Goal: Task Accomplishment & Management: Manage account settings

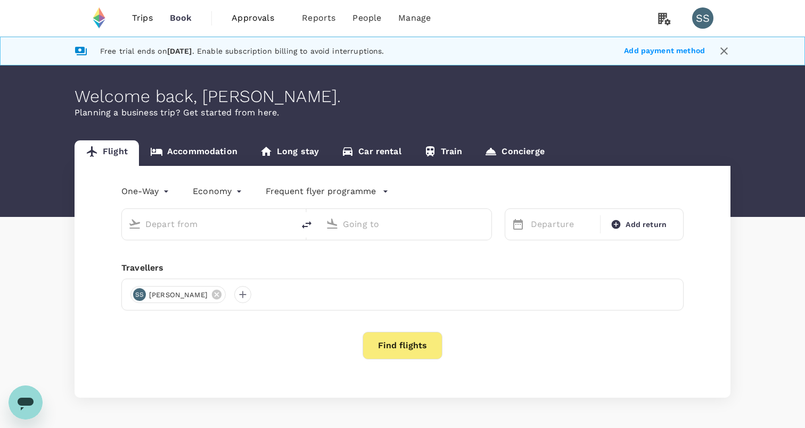
click at [259, 17] on span "Approvals" at bounding box center [257, 18] width 53 height 13
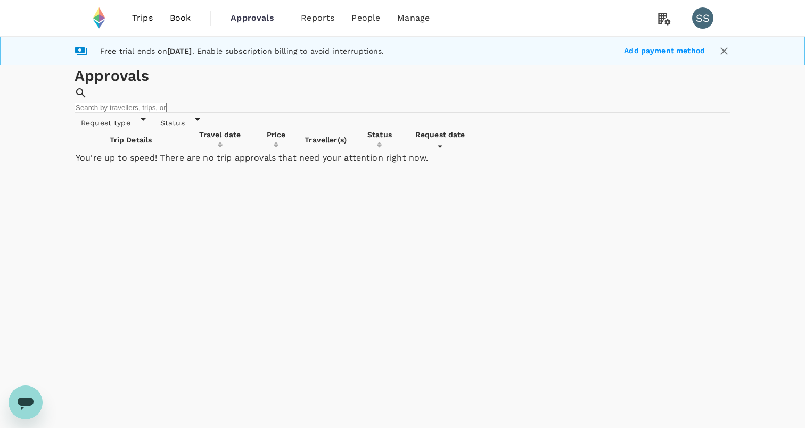
drag, startPoint x: 729, startPoint y: 139, endPoint x: 657, endPoint y: 15, distance: 143.0
click at [657, 15] on icon at bounding box center [664, 18] width 21 height 22
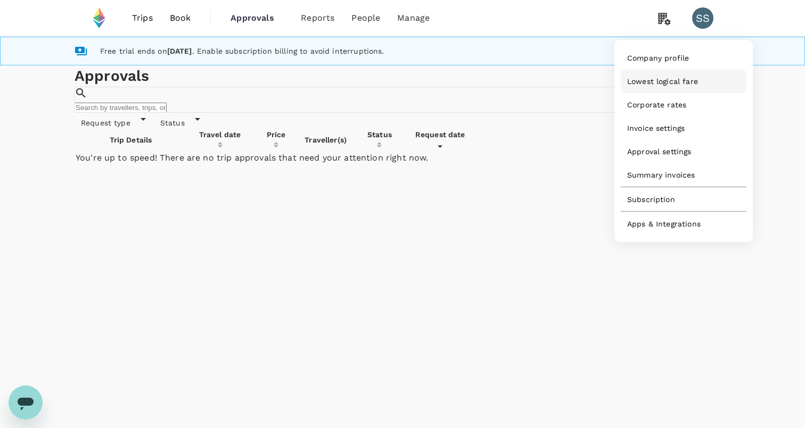
drag, startPoint x: 657, startPoint y: 15, endPoint x: 671, endPoint y: 86, distance: 72.1
click at [671, 86] on span "Lowest logical fare" at bounding box center [662, 81] width 71 height 11
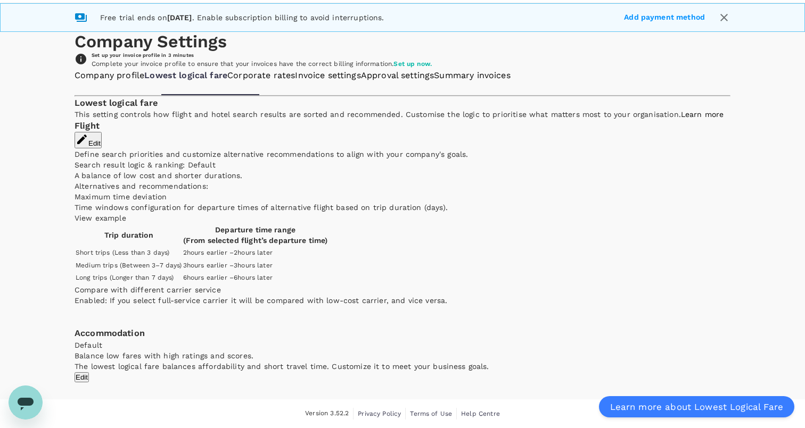
scroll to position [175, 0]
drag, startPoint x: 671, startPoint y: 86, endPoint x: 342, endPoint y: 167, distance: 339.2
click at [342, 167] on p "Search result logic & ranking: Default" at bounding box center [403, 165] width 656 height 11
drag, startPoint x: 342, startPoint y: 167, endPoint x: 613, endPoint y: 183, distance: 271.9
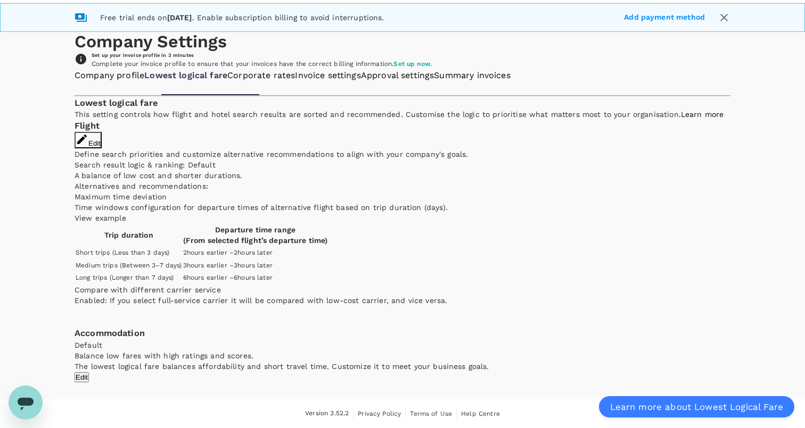
click at [102, 148] on button "Edit" at bounding box center [88, 140] width 27 height 16
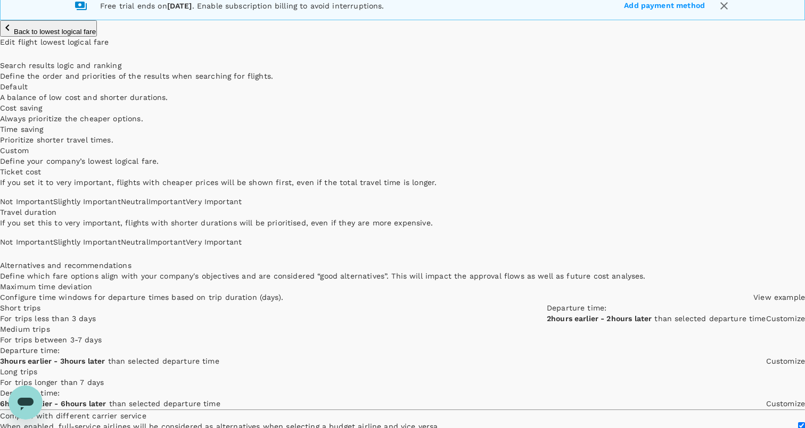
scroll to position [49, 0]
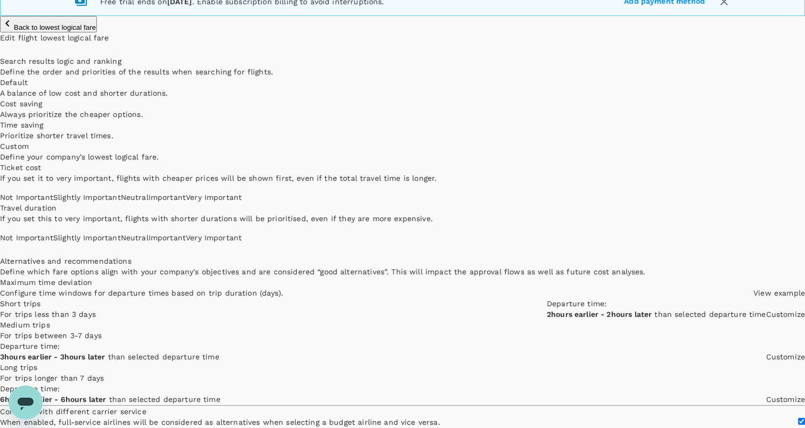
type input "1"
drag, startPoint x: 613, startPoint y: 183, endPoint x: 337, endPoint y: 269, distance: 289.5
click at [242, 202] on span "Not Important Slightly Important Neutral Important Very Important" at bounding box center [121, 197] width 242 height 9
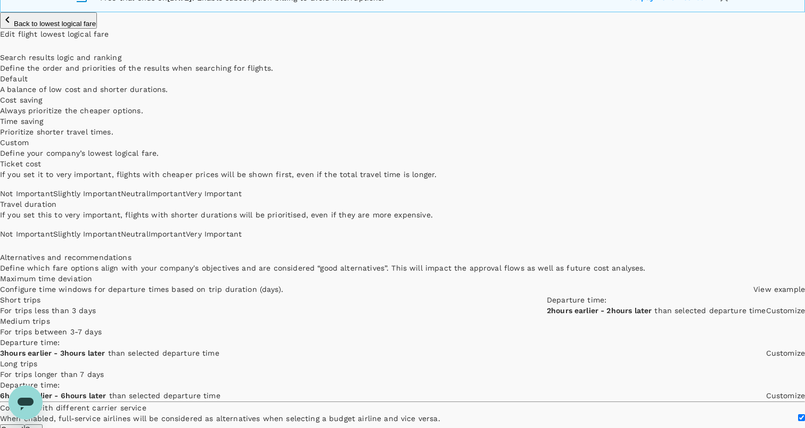
type input "4"
drag, startPoint x: 337, startPoint y: 269, endPoint x: 547, endPoint y: 373, distance: 234.2
click at [242, 238] on span at bounding box center [242, 234] width 0 height 9
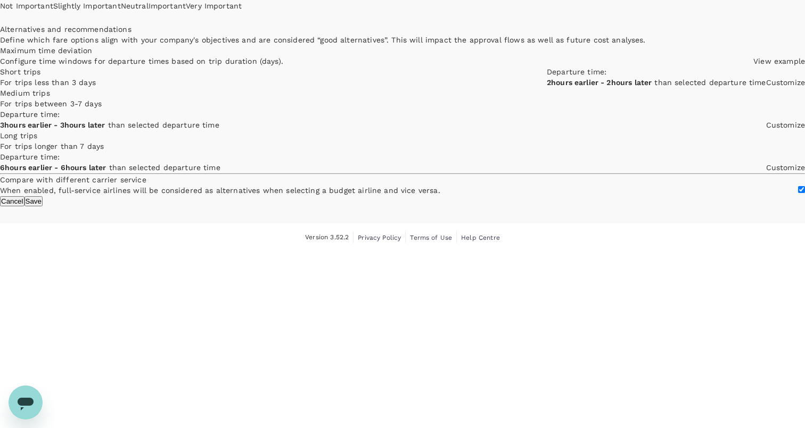
scroll to position [445, 0]
drag, startPoint x: 547, startPoint y: 373, endPoint x: 590, endPoint y: 373, distance: 42.6
click at [43, 206] on button "Save" at bounding box center [33, 201] width 18 height 10
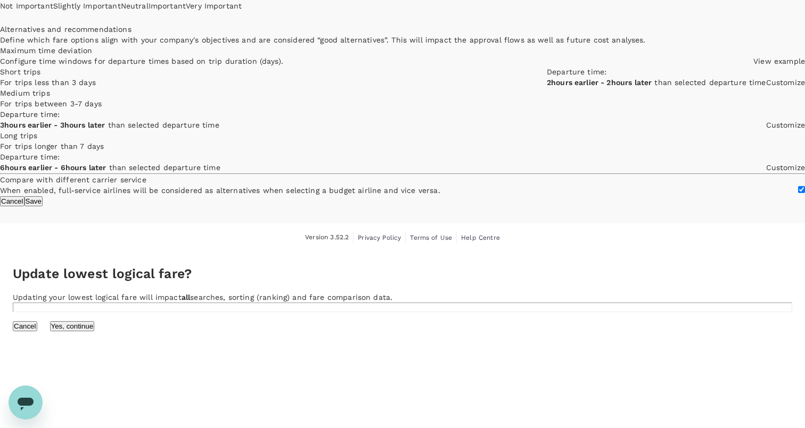
click at [464, 253] on div "Update lowest logical fare? Updating your lowest logical fare will impact all s…" at bounding box center [402, 298] width 805 height 92
drag, startPoint x: 590, startPoint y: 373, endPoint x: 465, endPoint y: 249, distance: 176.1
click at [95, 321] on button "Yes, continue" at bounding box center [72, 326] width 45 height 10
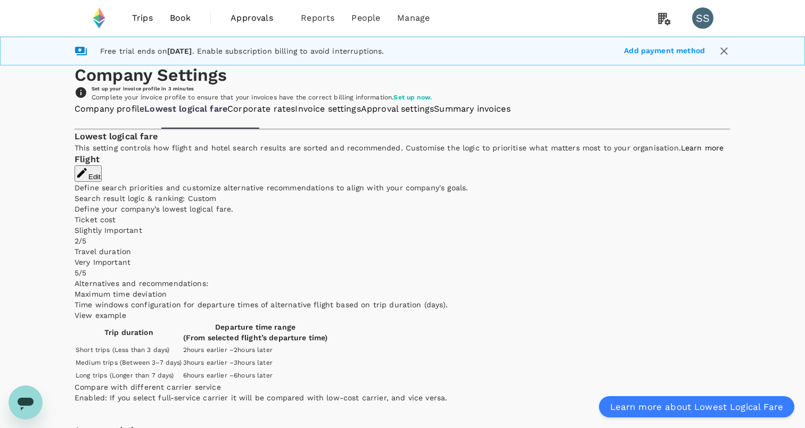
drag, startPoint x: 465, startPoint y: 249, endPoint x: 391, endPoint y: 187, distance: 96.3
click at [360, 115] on link "Invoice settings" at bounding box center [327, 109] width 65 height 12
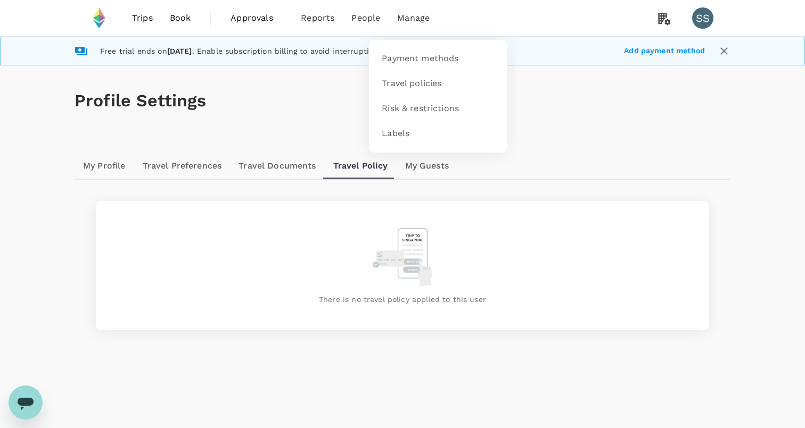
click at [419, 20] on span "Manage" at bounding box center [413, 18] width 32 height 13
click at [411, 83] on span "Travel policies" at bounding box center [412, 84] width 60 height 12
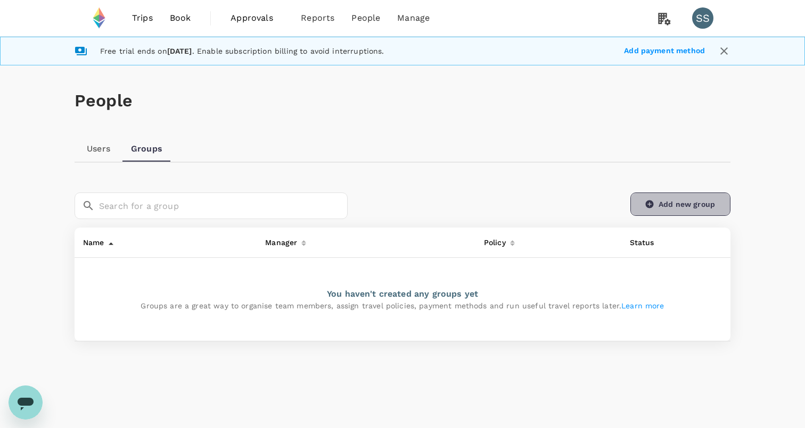
click at [712, 213] on link "Add new group" at bounding box center [680, 204] width 100 height 23
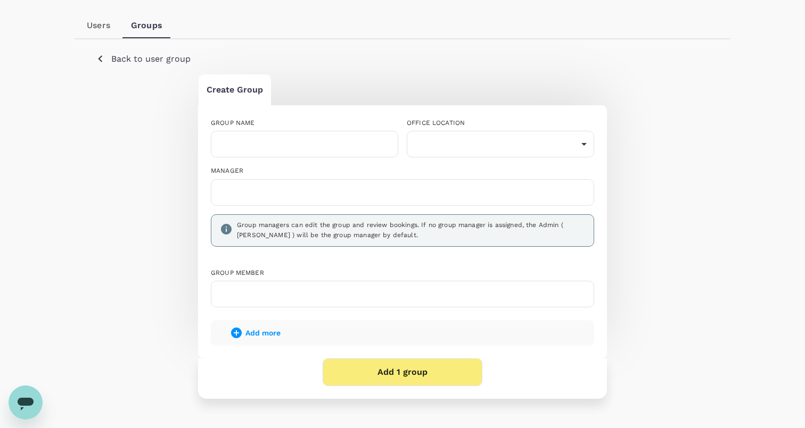
scroll to position [142, 0]
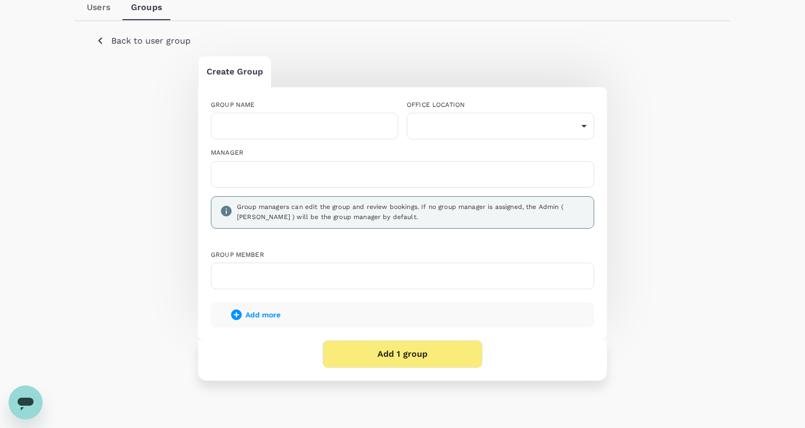
click at [101, 43] on icon "button" at bounding box center [100, 41] width 4 height 7
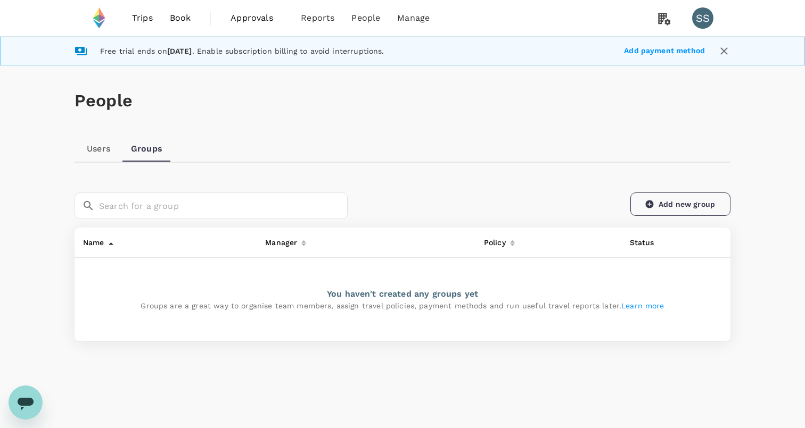
click at [640, 210] on link "Add new group" at bounding box center [680, 204] width 100 height 23
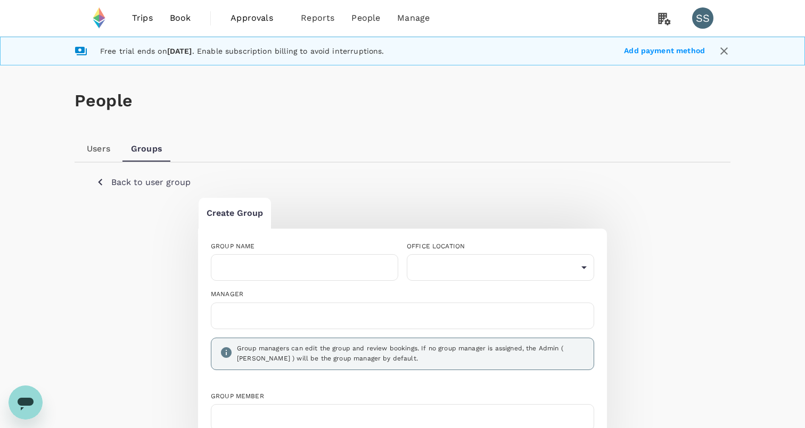
click at [119, 180] on p "Back to user group" at bounding box center [150, 182] width 79 height 13
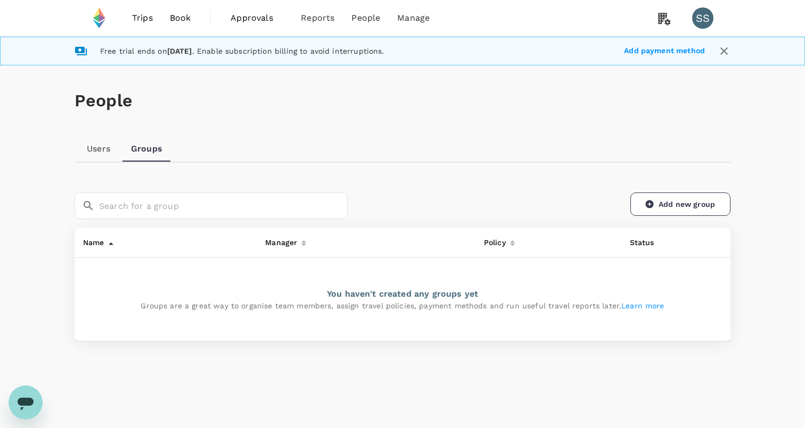
click at [98, 152] on link "Users" at bounding box center [99, 149] width 48 height 26
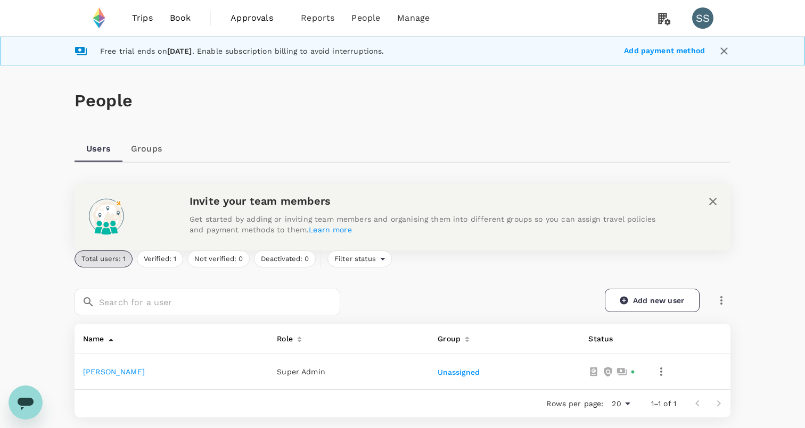
click at [669, 241] on div at bounding box center [694, 217] width 53 height 49
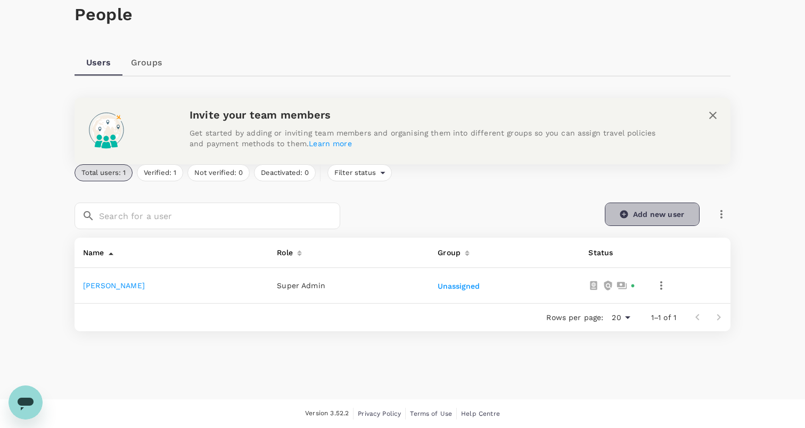
click at [632, 214] on link "Add new user" at bounding box center [652, 214] width 95 height 23
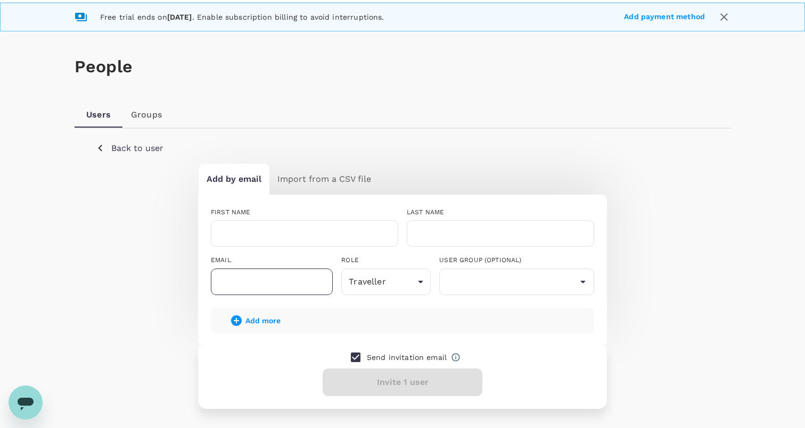
scroll to position [113, 0]
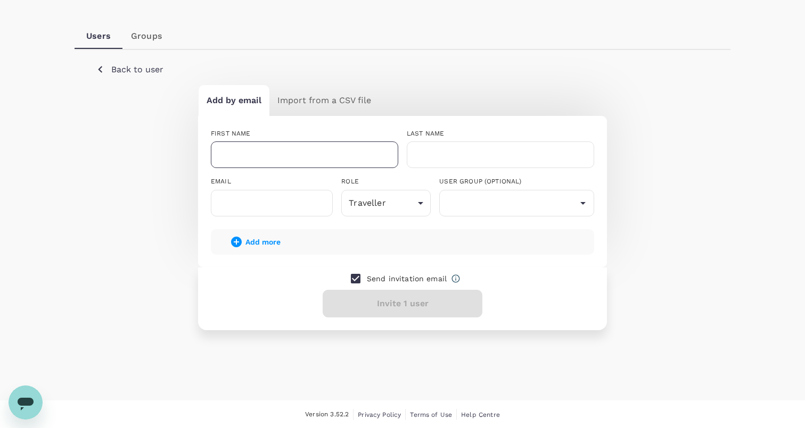
click at [270, 161] on input "text" at bounding box center [304, 155] width 187 height 27
type input "Bogdan"
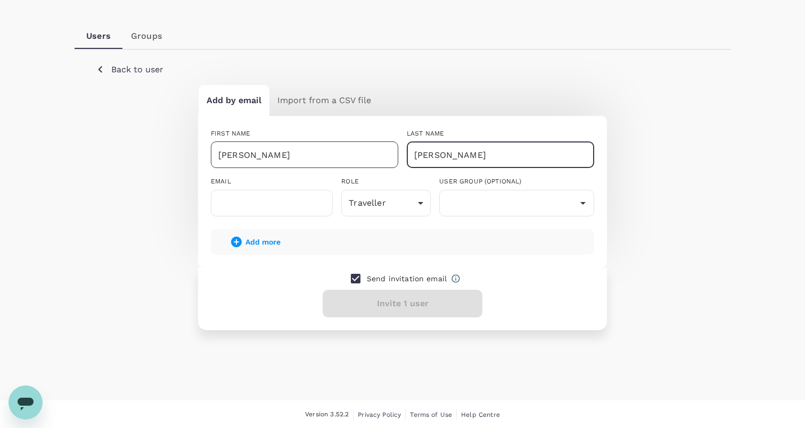
type input "Popa"
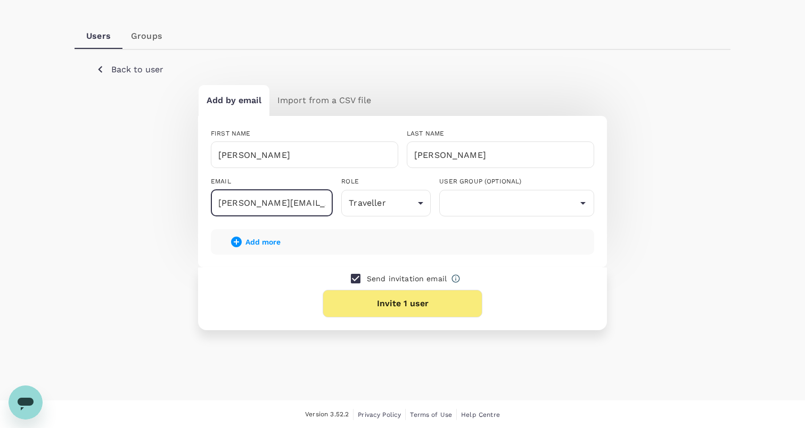
type input "bogdan@ethereum.org"
click at [404, 279] on p "Send invitation email" at bounding box center [407, 279] width 80 height 11
drag, startPoint x: 351, startPoint y: 277, endPoint x: 381, endPoint y: 298, distance: 36.2
click at [351, 277] on input "checkbox" at bounding box center [355, 279] width 22 height 22
checkbox input "false"
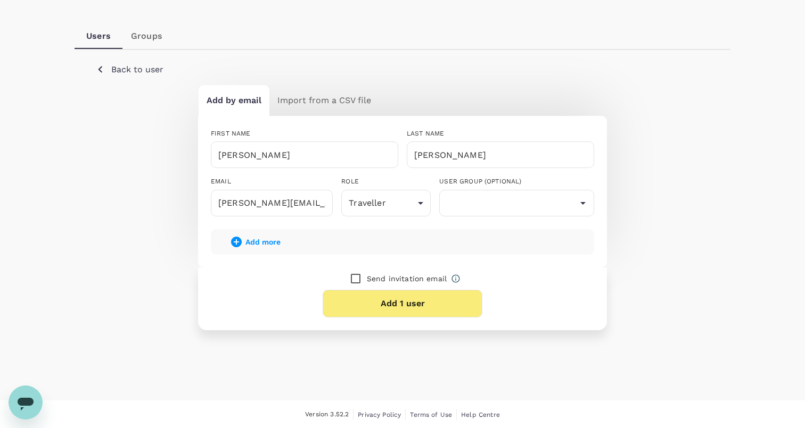
click at [393, 307] on button "Add 1 user" at bounding box center [403, 304] width 160 height 28
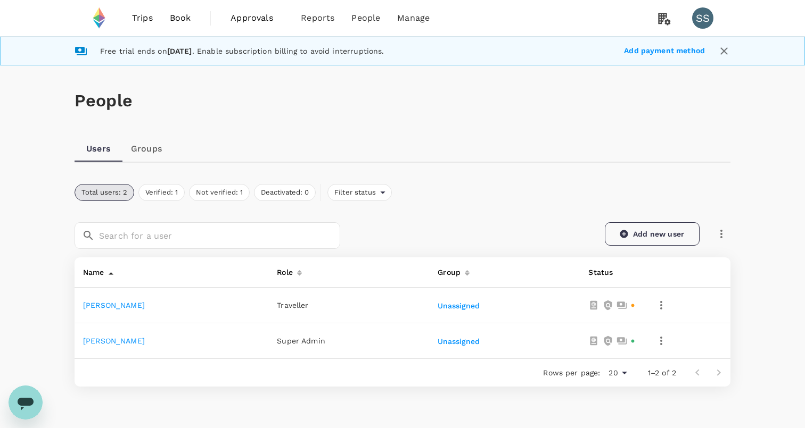
click at [635, 240] on link "Add new user" at bounding box center [652, 233] width 95 height 23
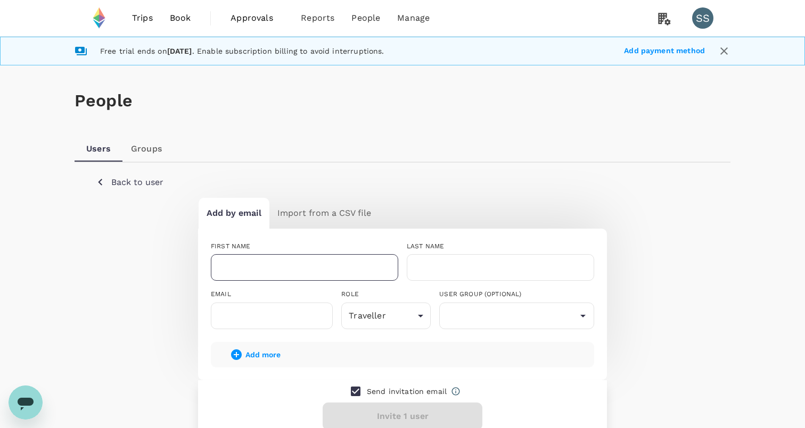
click at [315, 260] on input "text" at bounding box center [304, 267] width 187 height 27
type input "Maurice"
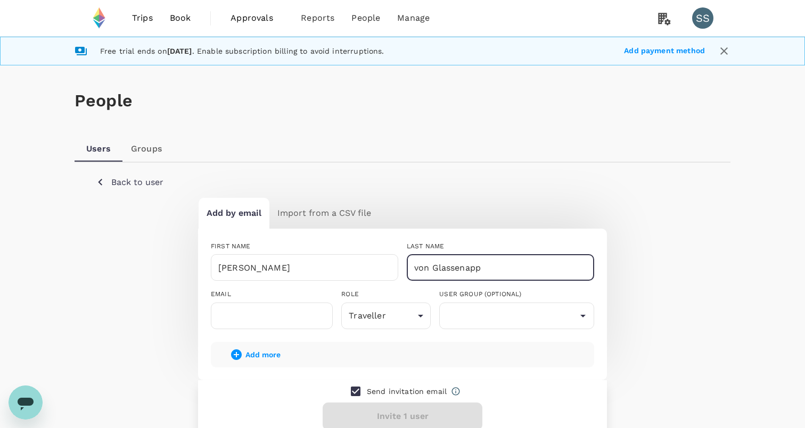
click at [456, 269] on input "von Glassenapp" at bounding box center [500, 267] width 187 height 27
type input "von Glasenapp"
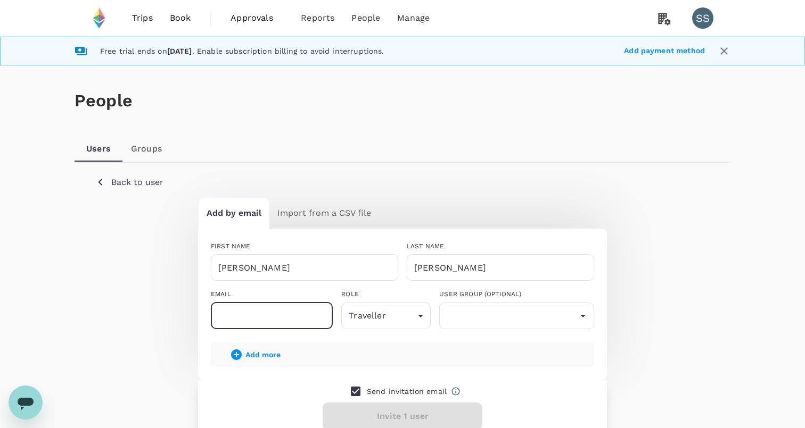
click at [242, 318] on input "text" at bounding box center [272, 316] width 122 height 27
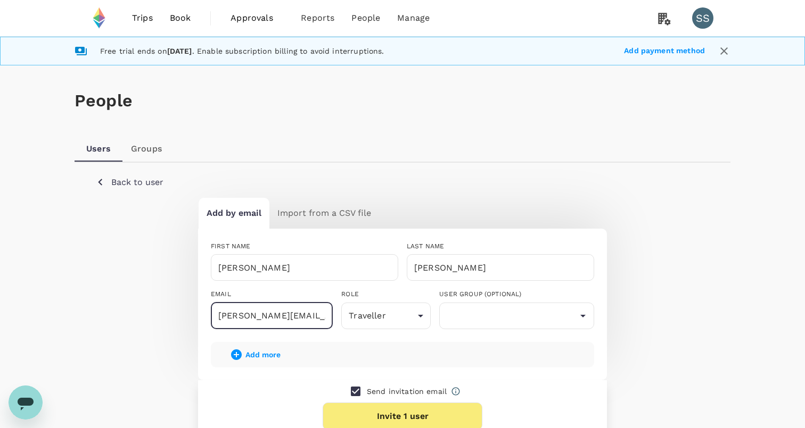
scroll to position [113, 0]
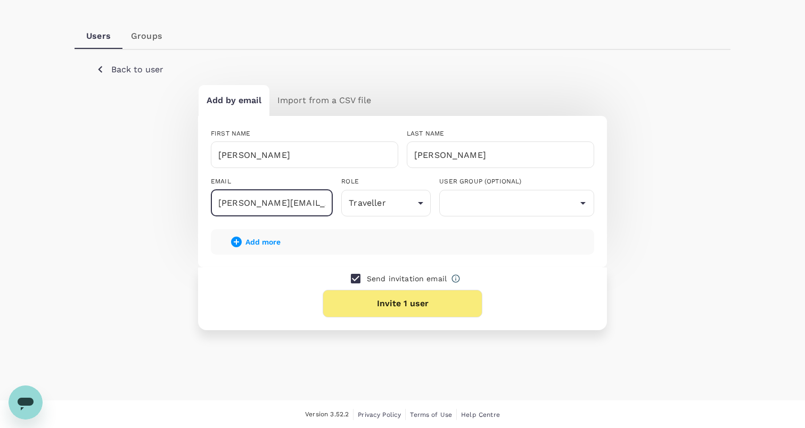
type input "maurice@ethereum.org"
click at [388, 276] on p "Send invitation email" at bounding box center [407, 279] width 80 height 11
click at [358, 278] on input "checkbox" at bounding box center [355, 279] width 22 height 22
checkbox input "false"
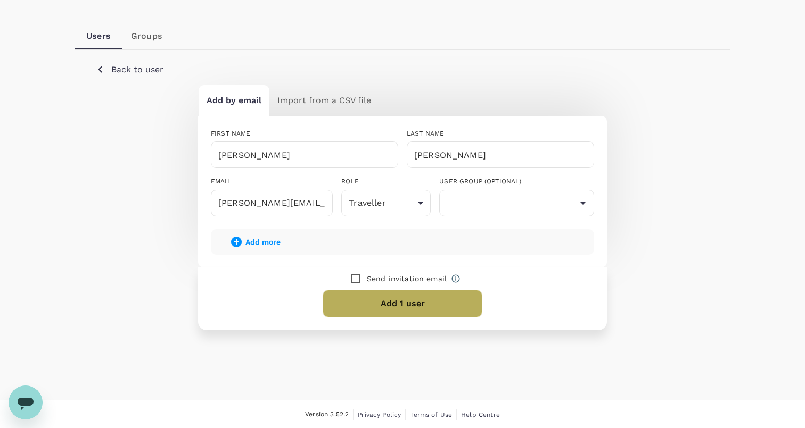
click at [384, 308] on button "Add 1 user" at bounding box center [403, 304] width 160 height 28
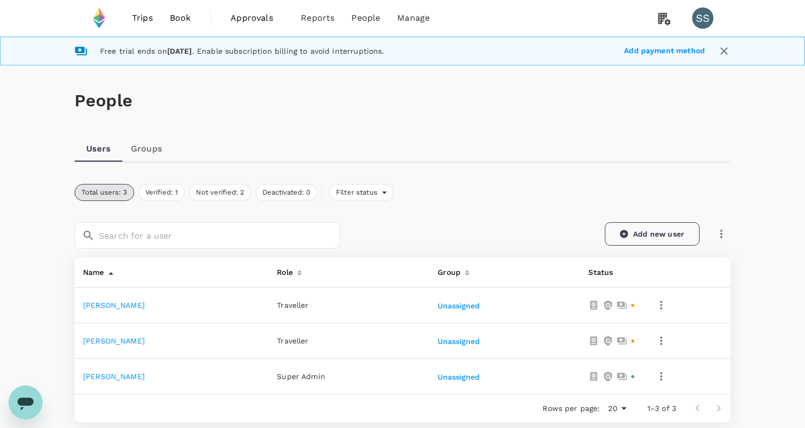
click at [631, 236] on link "Add new user" at bounding box center [652, 233] width 95 height 23
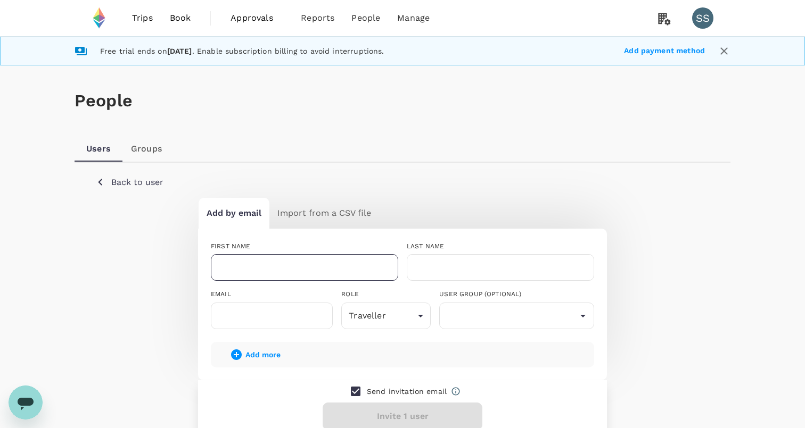
click at [258, 274] on input "text" at bounding box center [304, 267] width 187 height 27
type input "[PERSON_NAME]"
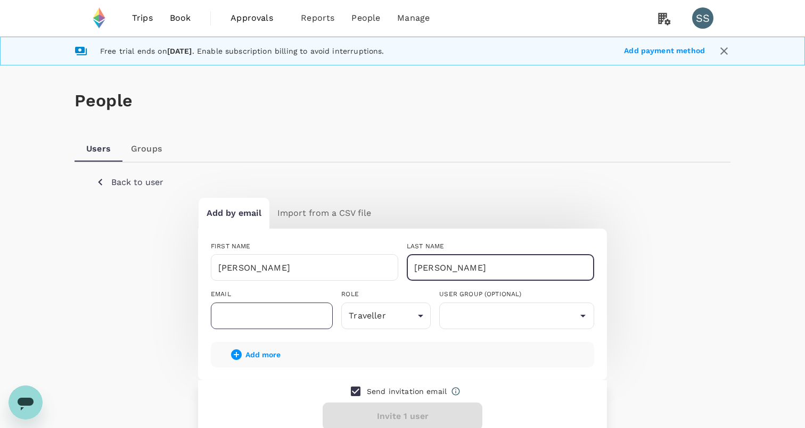
type input "[PERSON_NAME]"
click at [258, 319] on input "text" at bounding box center [272, 316] width 122 height 27
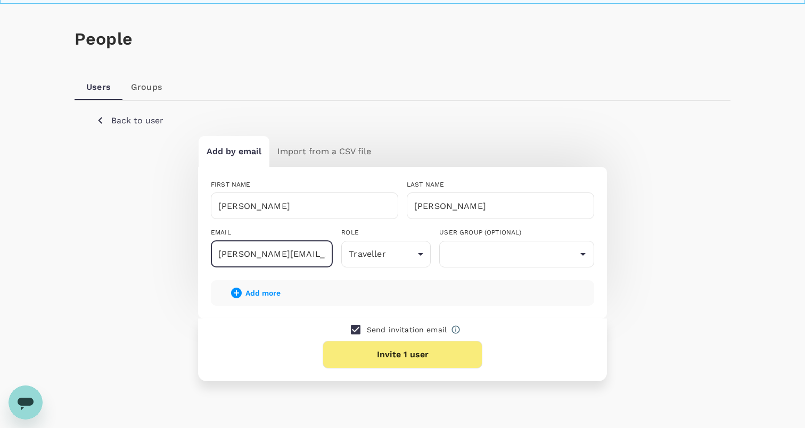
scroll to position [113, 0]
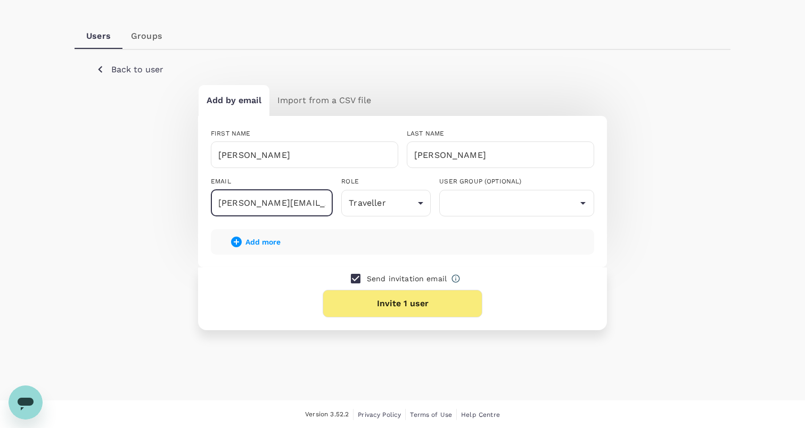
type input "[PERSON_NAME][EMAIL_ADDRESS][DOMAIN_NAME]"
click at [352, 276] on input "checkbox" at bounding box center [355, 279] width 22 height 22
checkbox input "false"
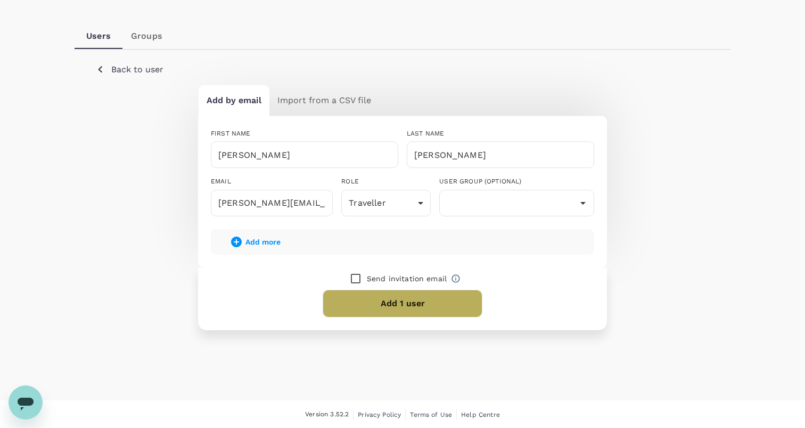
click at [400, 303] on button "Add 1 user" at bounding box center [403, 304] width 160 height 28
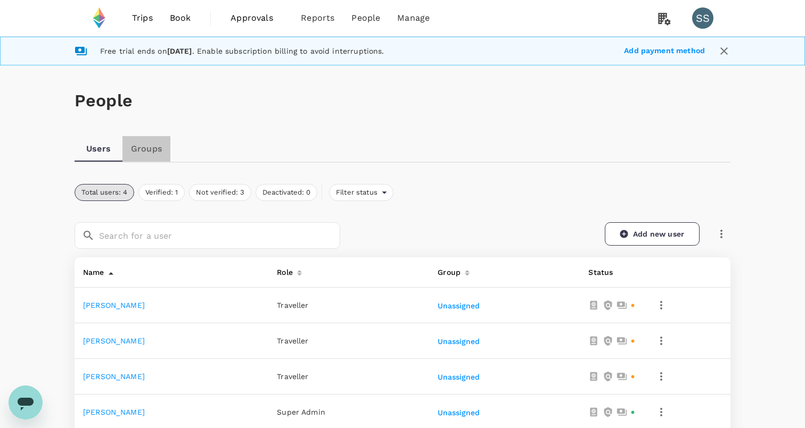
click at [154, 148] on link "Groups" at bounding box center [146, 149] width 48 height 26
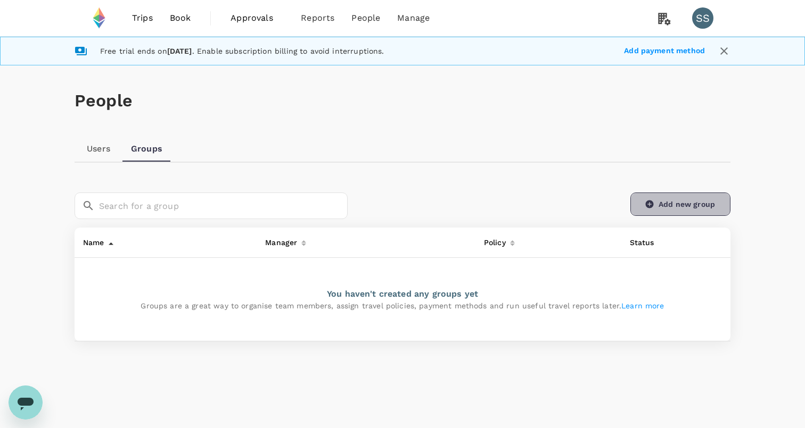
click at [656, 200] on link "Add new group" at bounding box center [680, 204] width 100 height 23
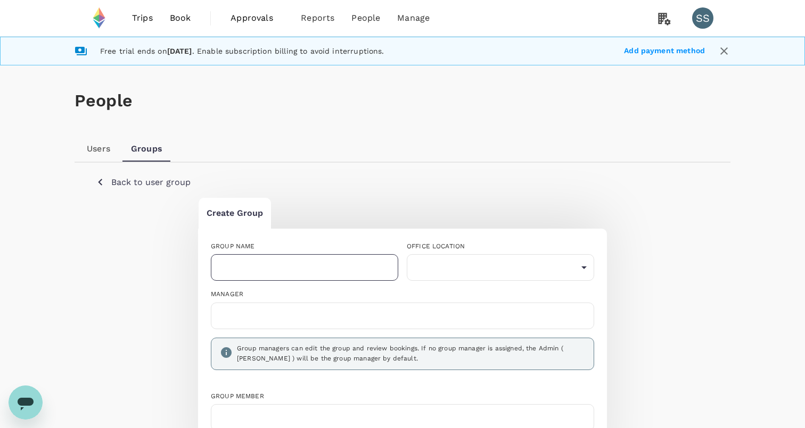
drag, startPoint x: 299, startPoint y: 254, endPoint x: 296, endPoint y: 260, distance: 6.4
click at [299, 254] on div "GROUP NAME ​" at bounding box center [300, 257] width 196 height 48
click at [296, 260] on input "text" at bounding box center [304, 267] width 187 height 27
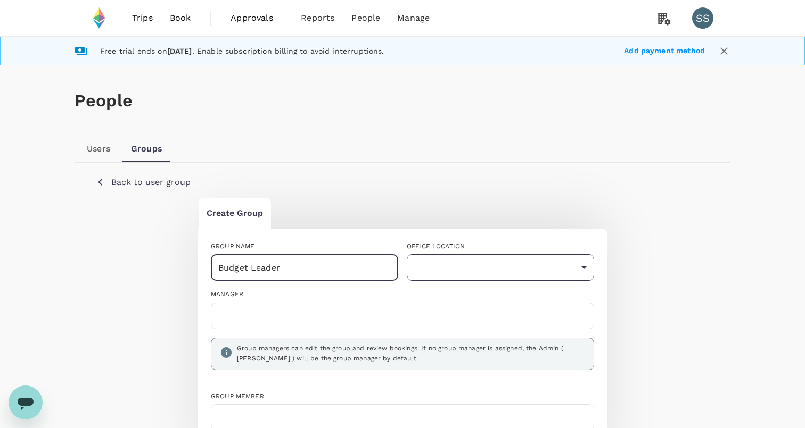
type input "Budget Leader"
click at [498, 264] on body "Trips Book Approvals 0 Reports People Manage SS Free trial ends on 30 September…" at bounding box center [402, 311] width 805 height 622
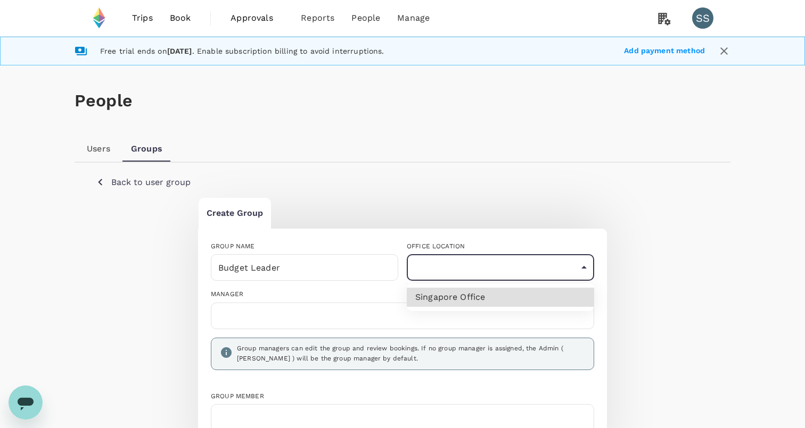
click at [472, 297] on li "Singapore Office" at bounding box center [500, 297] width 187 height 19
type input "3e5957bb-4ab4-4913-b6eb-020d6b3d3fd4"
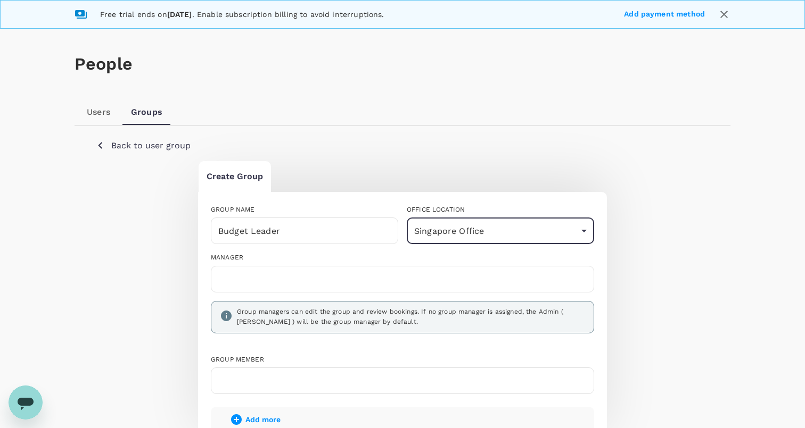
scroll to position [91, 0]
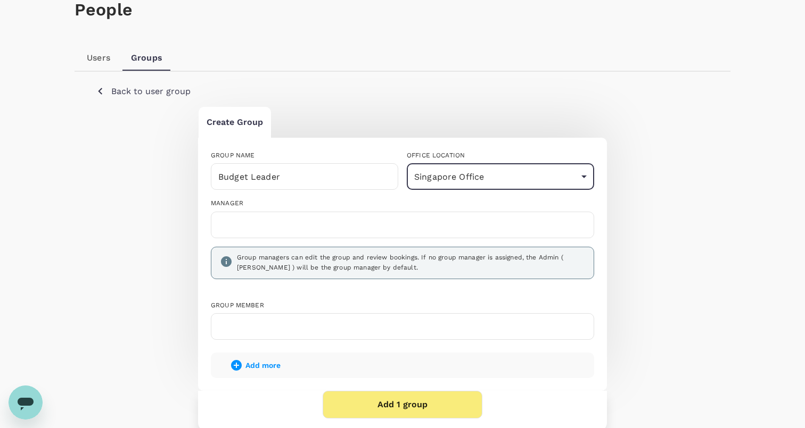
click at [315, 228] on input "text" at bounding box center [403, 225] width 374 height 17
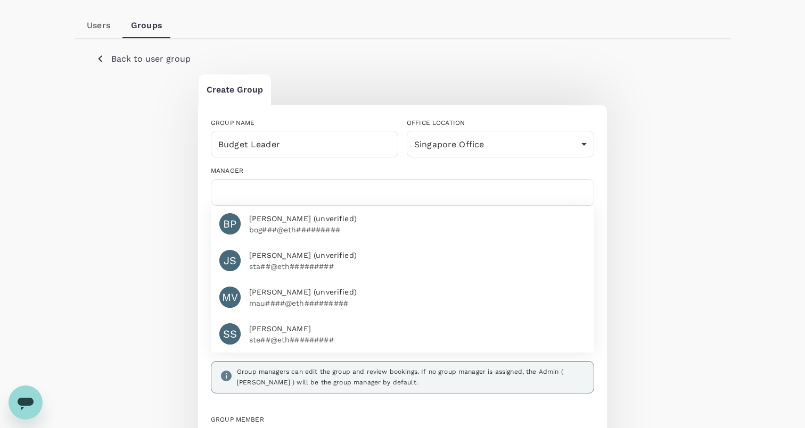
scroll to position [131, 0]
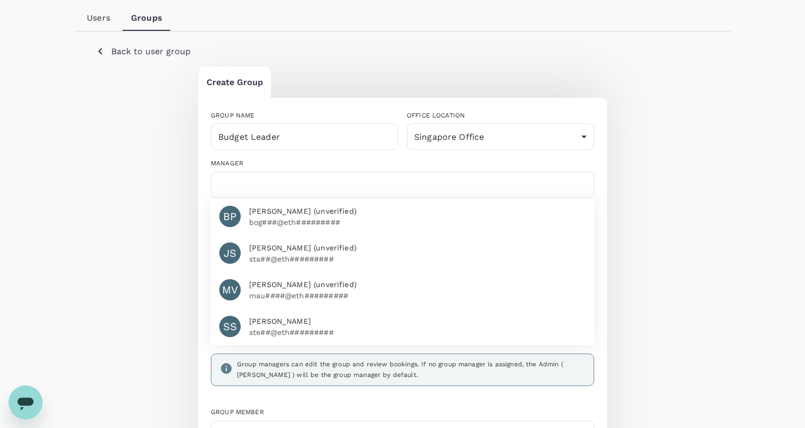
click at [290, 166] on div "MANAGER" at bounding box center [402, 164] width 383 height 11
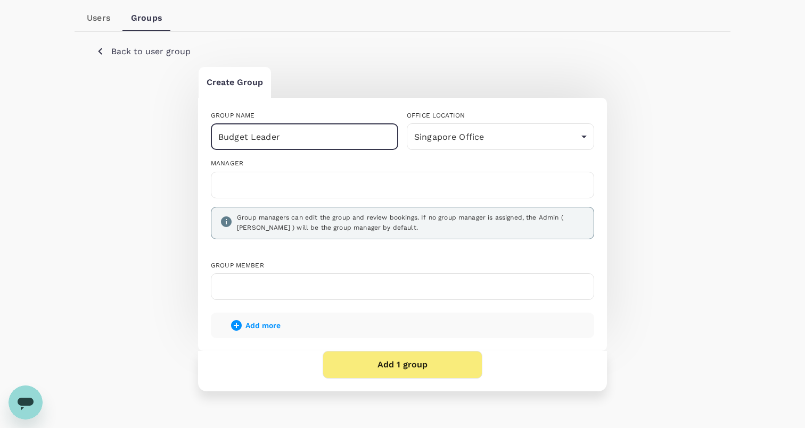
drag, startPoint x: 277, startPoint y: 133, endPoint x: 177, endPoint y: 119, distance: 101.5
click at [179, 119] on div "Create Group GROUP NAME Budget Leader ​ OFFICE LOCATION Singapore Office 3e5957…" at bounding box center [402, 229] width 613 height 325
type input "Finance"
click at [385, 195] on div at bounding box center [402, 185] width 383 height 27
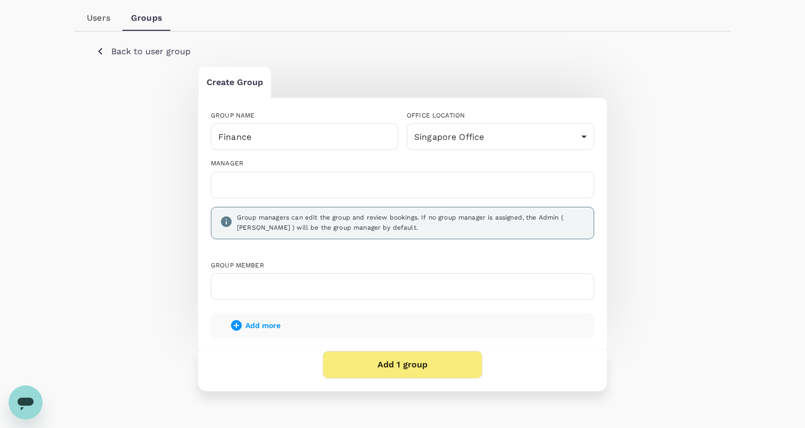
click at [376, 190] on input "text" at bounding box center [403, 185] width 374 height 17
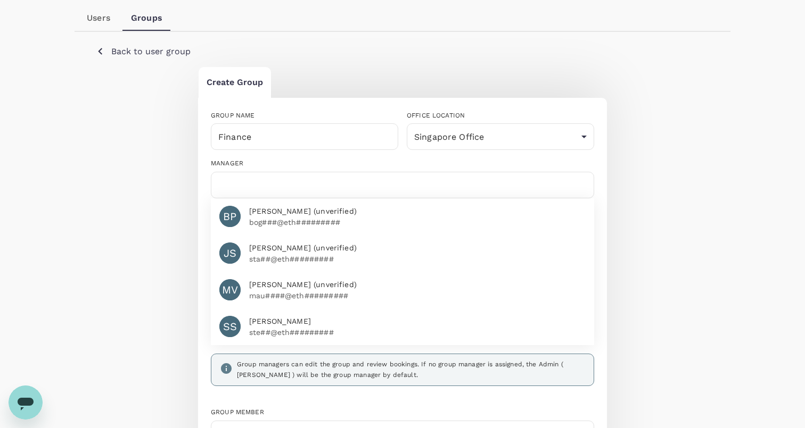
drag, startPoint x: 326, startPoint y: 219, endPoint x: 304, endPoint y: 225, distance: 23.0
click at [326, 219] on p "bog###@eth#########" at bounding box center [417, 222] width 336 height 11
drag, startPoint x: 800, startPoint y: 208, endPoint x: 773, endPoint y: 208, distance: 27.1
click at [800, 208] on div "People Users Groups Back to user group Create Group GROUP NAME Finance ​ OFFICE…" at bounding box center [402, 272] width 805 height 675
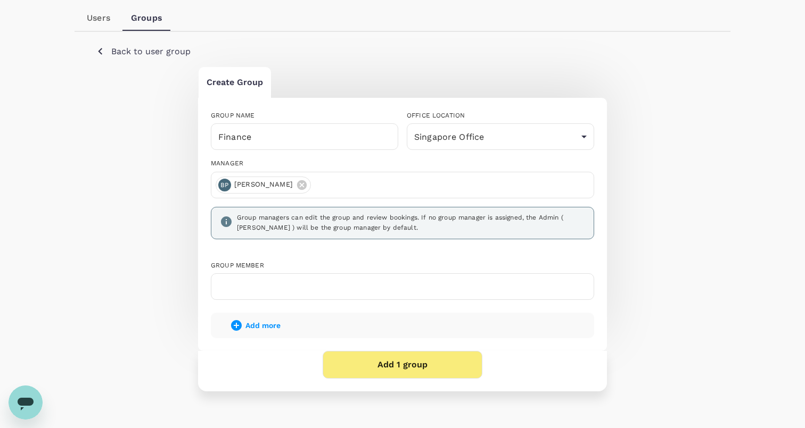
click at [263, 283] on input "text" at bounding box center [403, 286] width 374 height 17
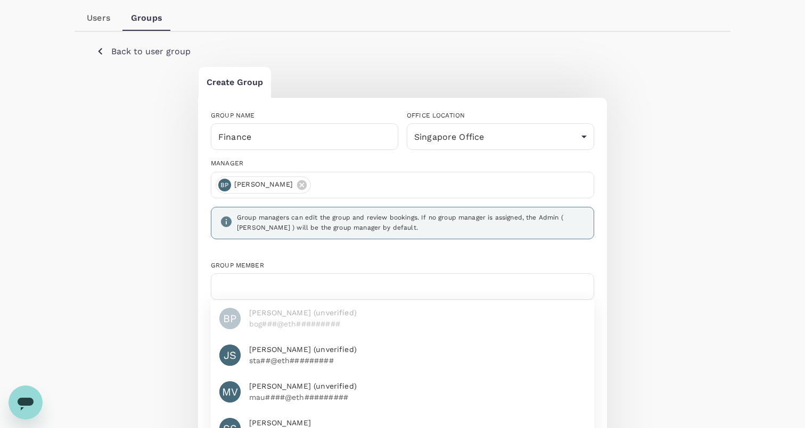
click at [357, 397] on p "mau####@eth#########" at bounding box center [417, 397] width 336 height 11
click at [694, 304] on div "Create Group GROUP NAME Finance ​ OFFICE LOCATION Singapore Office 3e5957bb-4ab…" at bounding box center [402, 303] width 613 height 472
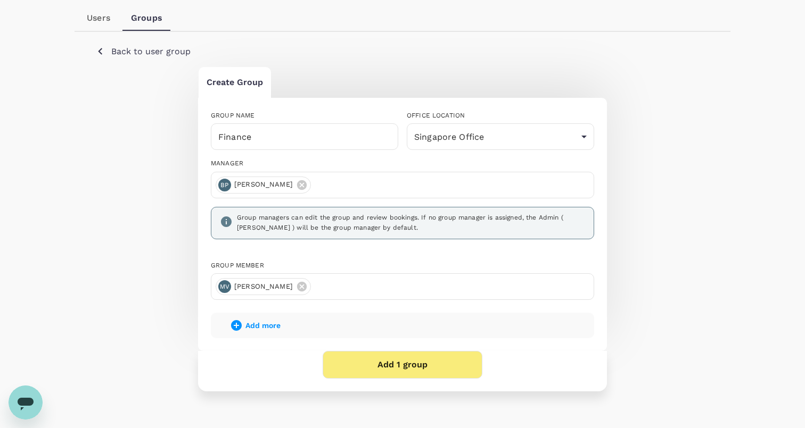
scroll to position [193, 0]
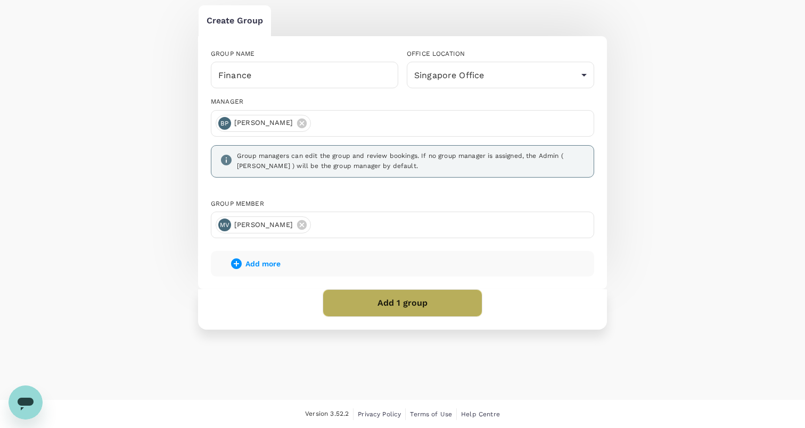
click at [383, 306] on button "Add 1 group" at bounding box center [403, 304] width 160 height 28
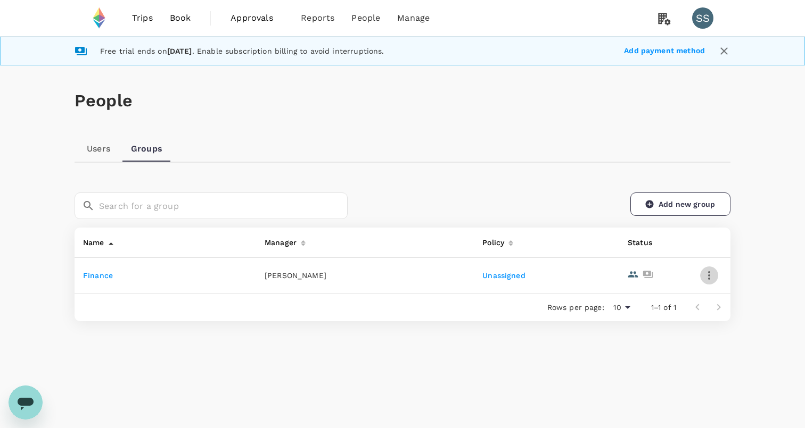
click at [715, 277] on button "button" at bounding box center [709, 276] width 18 height 18
drag, startPoint x: 411, startPoint y: 29, endPoint x: 412, endPoint y: 23, distance: 5.4
click at [410, 29] on div at bounding box center [402, 214] width 805 height 428
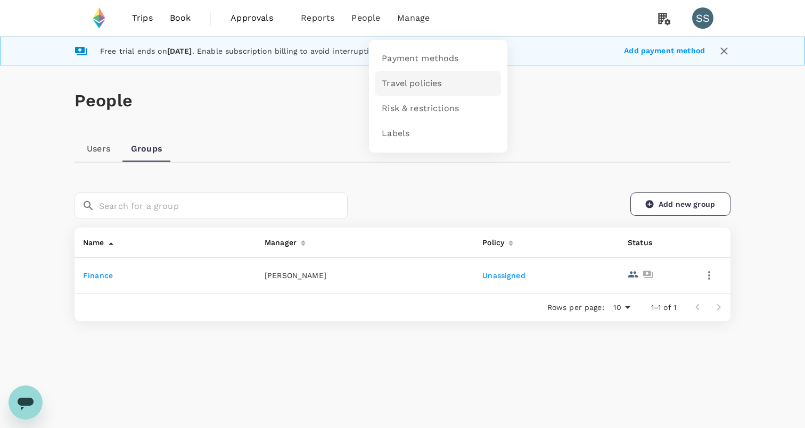
click at [421, 83] on span "Travel policies" at bounding box center [412, 84] width 60 height 12
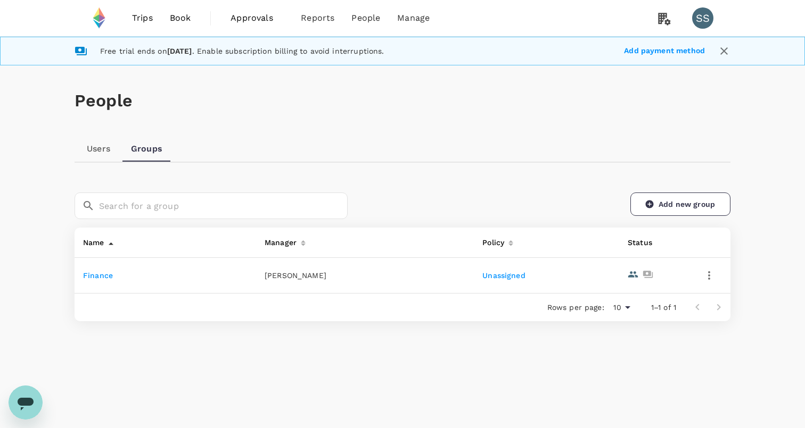
scroll to position [29, 0]
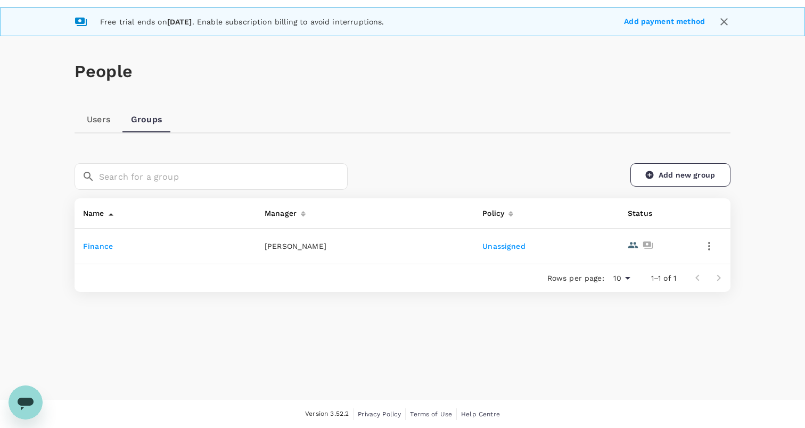
click at [707, 249] on icon "button" at bounding box center [708, 246] width 13 height 13
click at [760, 233] on div at bounding box center [402, 214] width 805 height 428
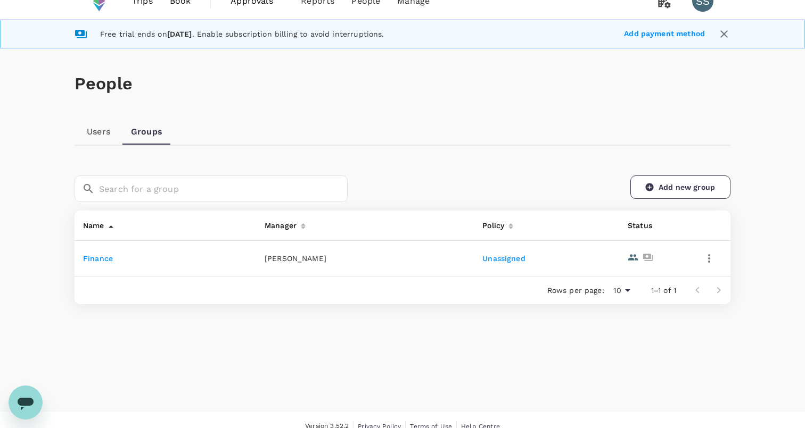
scroll to position [0, 0]
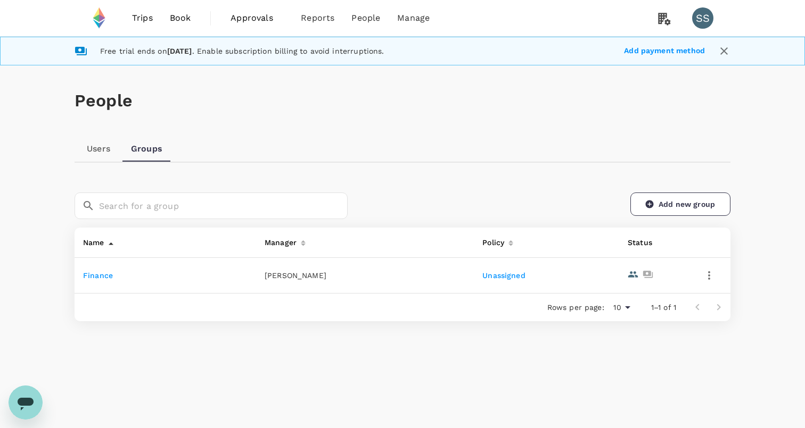
click at [106, 147] on link "Users" at bounding box center [99, 149] width 48 height 26
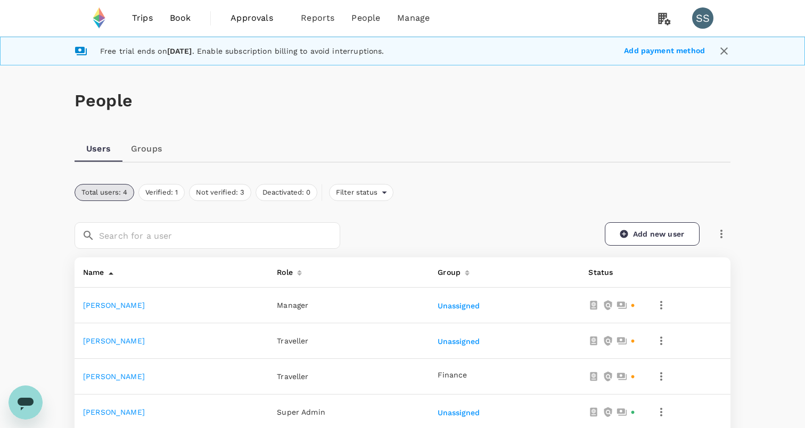
click at [251, 19] on span "Approvals" at bounding box center [256, 18] width 53 height 13
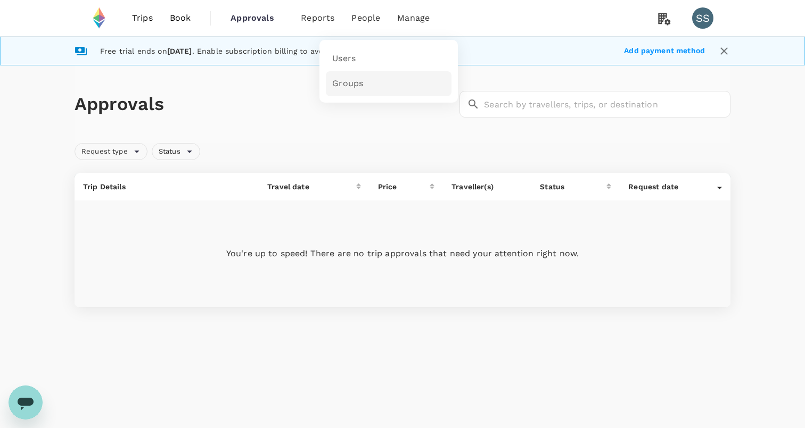
click at [350, 80] on span "Groups" at bounding box center [347, 84] width 31 height 12
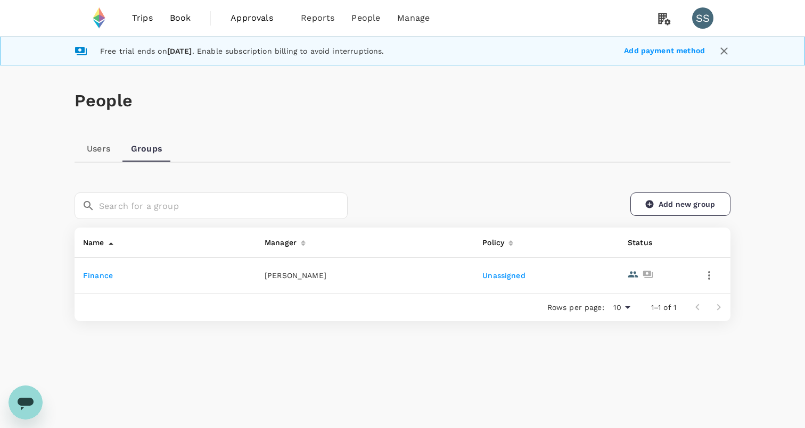
click at [99, 277] on link "Finance" at bounding box center [98, 275] width 30 height 9
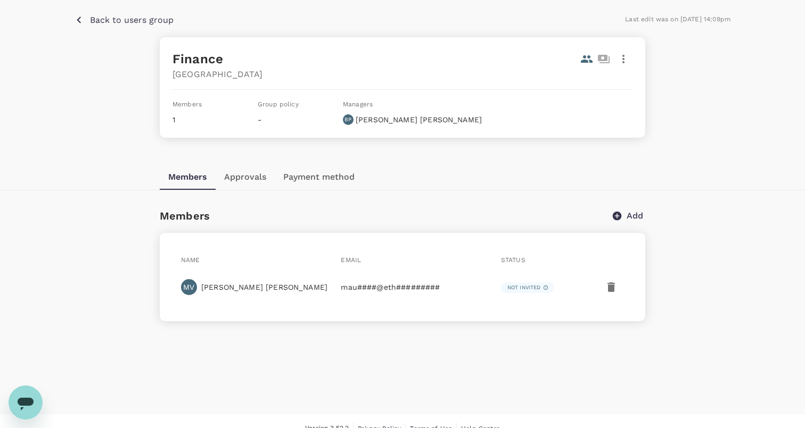
scroll to position [42, 0]
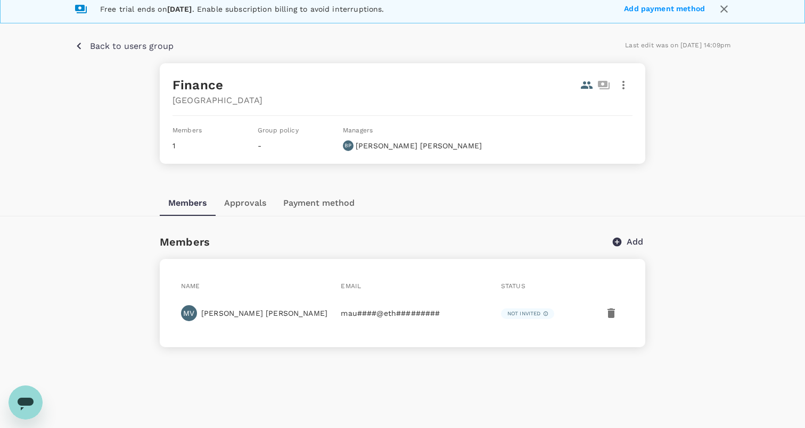
click at [264, 205] on button "Approvals" at bounding box center [245, 204] width 59 height 26
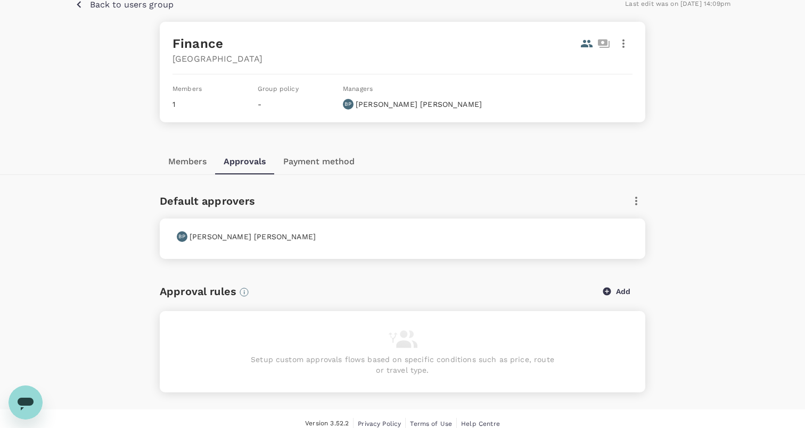
scroll to position [85, 0]
click at [608, 291] on icon "button" at bounding box center [607, 290] width 8 height 8
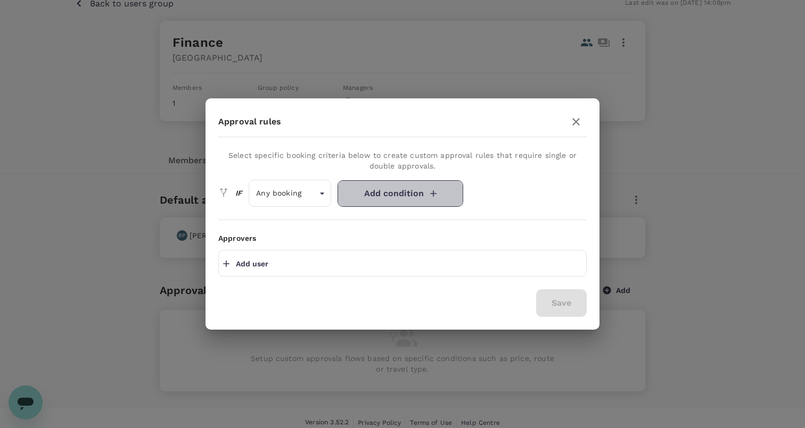
click at [381, 200] on button "Add condition" at bounding box center [400, 193] width 126 height 27
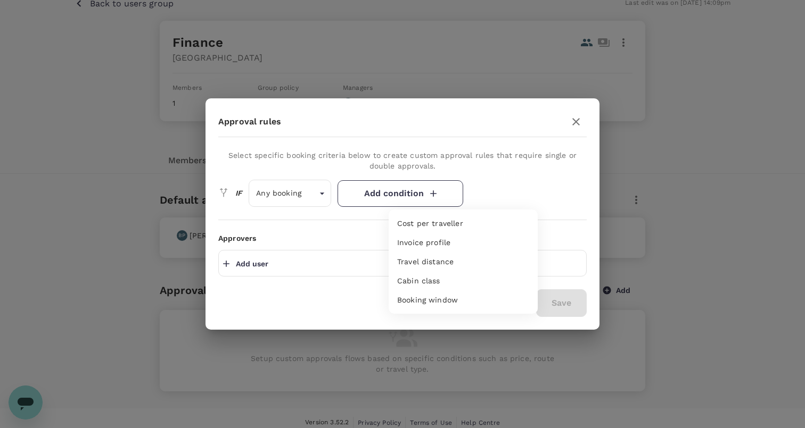
drag, startPoint x: 320, startPoint y: 255, endPoint x: 312, endPoint y: 258, distance: 8.9
click at [318, 255] on div at bounding box center [402, 214] width 805 height 428
click at [247, 263] on p "Add user" at bounding box center [252, 264] width 32 height 11
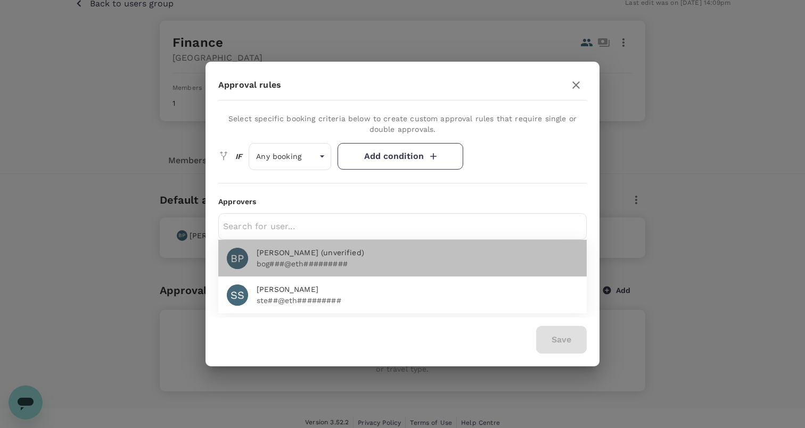
click at [269, 260] on p "bog###@eth#########" at bounding box center [417, 264] width 321 height 11
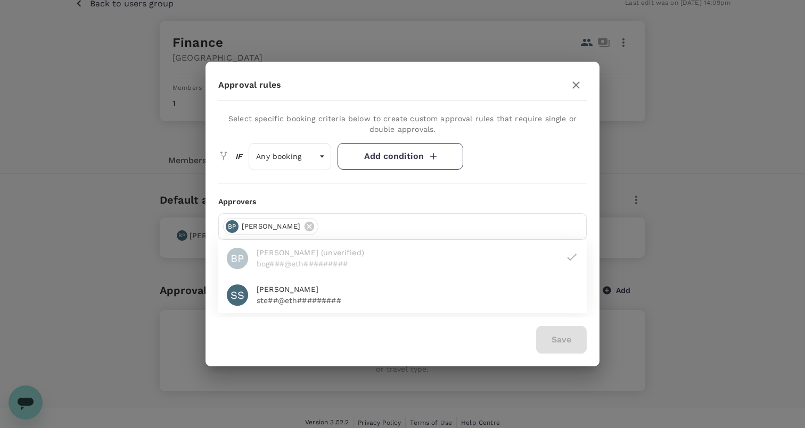
click at [495, 183] on div at bounding box center [402, 183] width 368 height 1
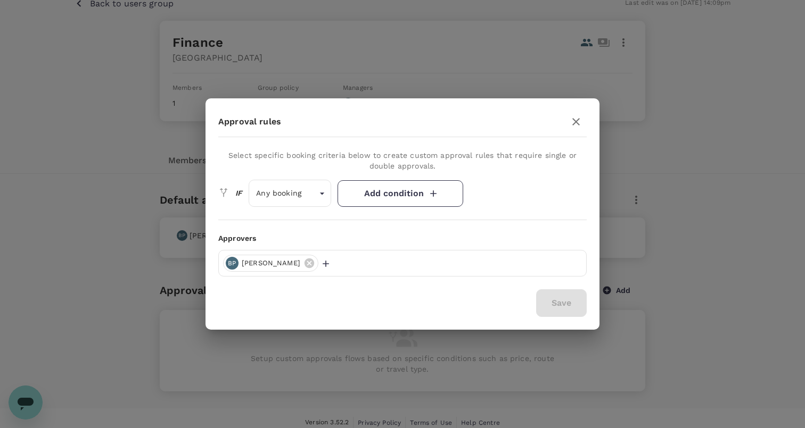
click at [408, 192] on button "Add condition" at bounding box center [400, 193] width 126 height 27
click at [442, 279] on div "Cabin class" at bounding box center [463, 281] width 132 height 11
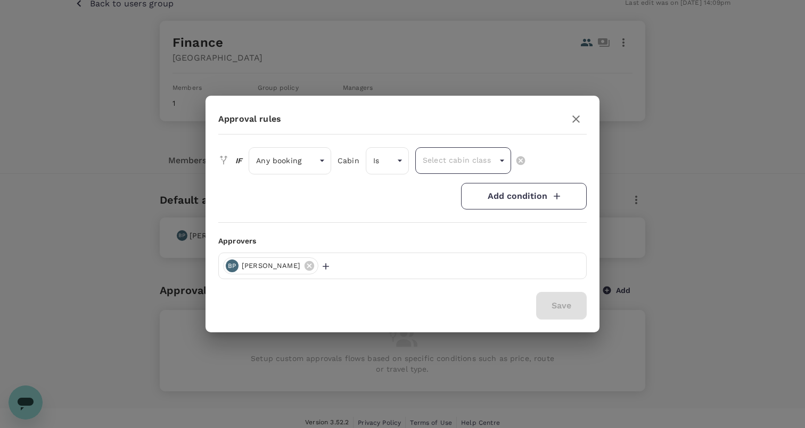
click at [459, 167] on body "Trips Book Approvals 0 Reports People Manage SS Free trial ends on 30 September…" at bounding box center [402, 176] width 805 height 522
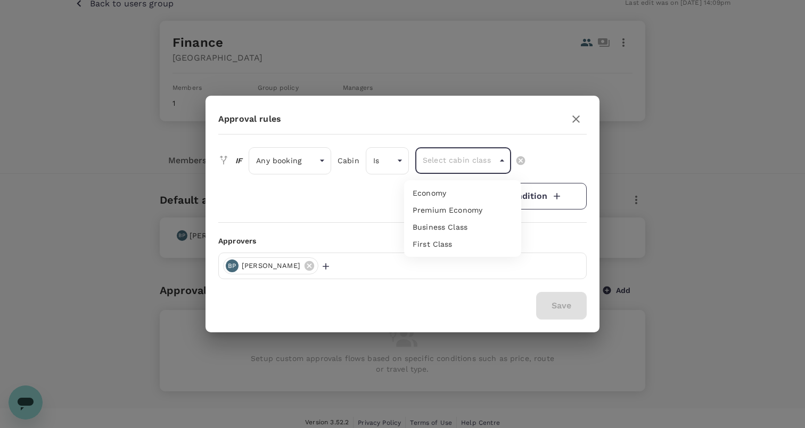
click at [399, 171] on div at bounding box center [402, 214] width 805 height 428
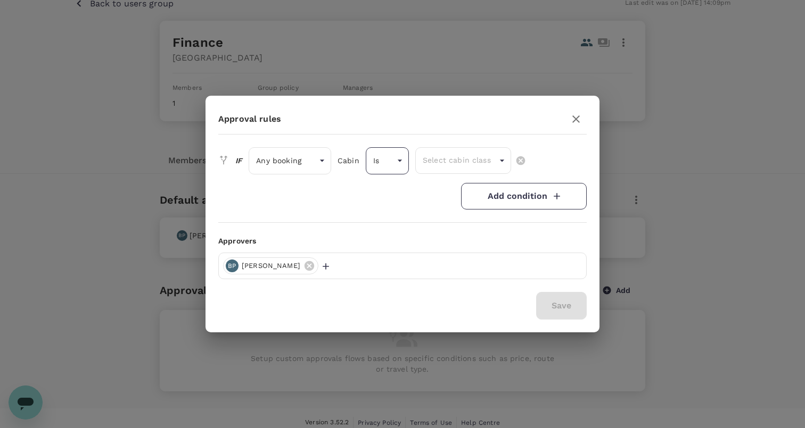
click at [399, 164] on body "Trips Book Approvals 0 Reports People Manage SS Free trial ends on 30 September…" at bounding box center [402, 176] width 805 height 522
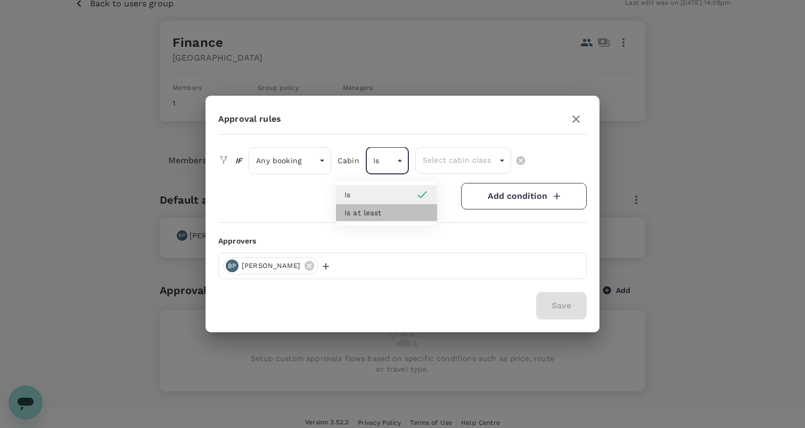
click at [394, 210] on div "Is at least" at bounding box center [386, 213] width 84 height 11
type input "isAtLeast"
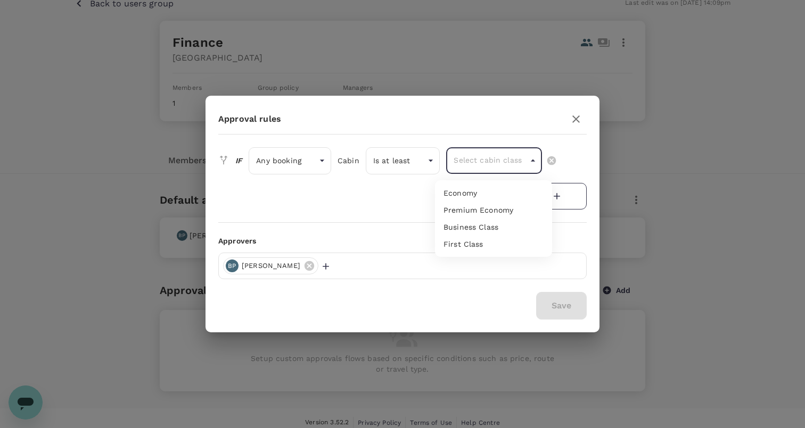
click at [465, 170] on body "Trips Book Approvals 0 Reports People Manage SS Free trial ends on 30 September…" at bounding box center [402, 176] width 805 height 522
click at [472, 187] on li "Economy" at bounding box center [493, 193] width 117 height 17
type input "economy"
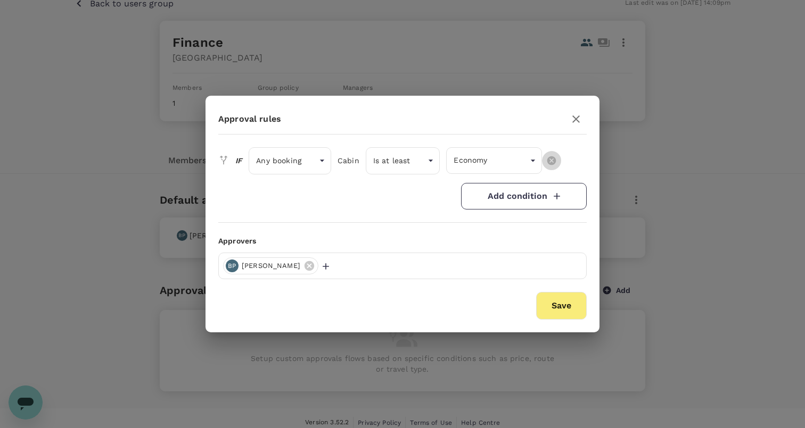
click at [551, 163] on icon "button" at bounding box center [551, 160] width 9 height 9
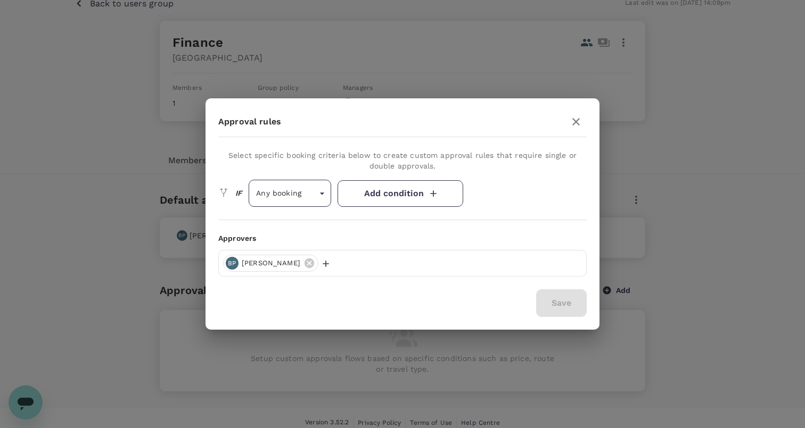
click at [299, 195] on body "Trips Book Approvals 0 Reports People Manage SS Free trial ends on 30 September…" at bounding box center [402, 176] width 805 height 522
click at [505, 201] on div at bounding box center [402, 214] width 805 height 428
click at [534, 268] on div "BP Bogdan Popa" at bounding box center [402, 263] width 368 height 27
click at [550, 308] on div "Save" at bounding box center [554, 304] width 63 height 28
click at [570, 114] on button "button" at bounding box center [575, 121] width 21 height 21
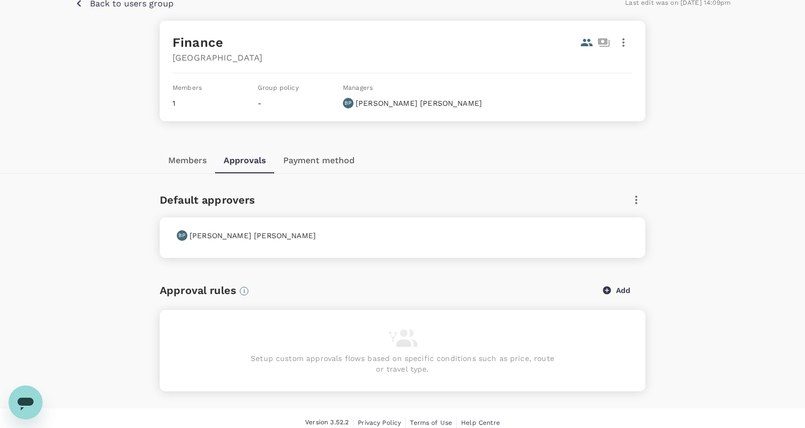
scroll to position [93, 0]
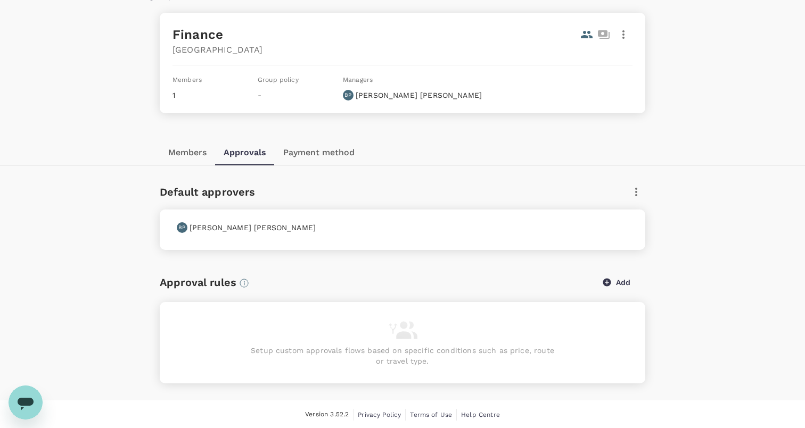
click at [200, 164] on button "Members" at bounding box center [187, 153] width 55 height 26
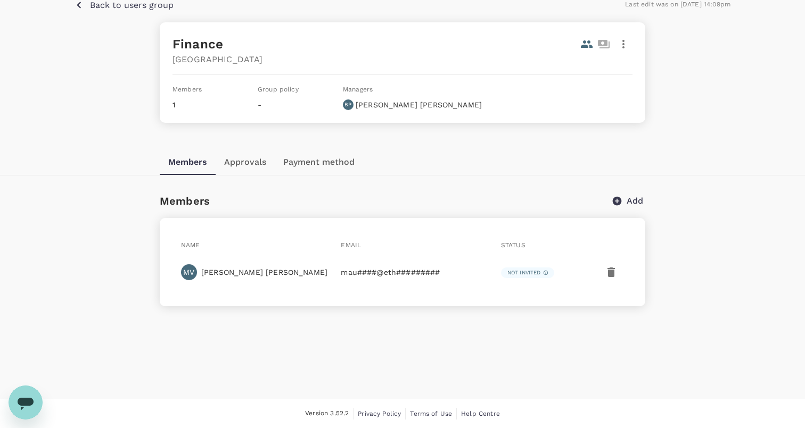
scroll to position [82, 0]
click at [239, 161] on button "Approvals" at bounding box center [245, 163] width 59 height 26
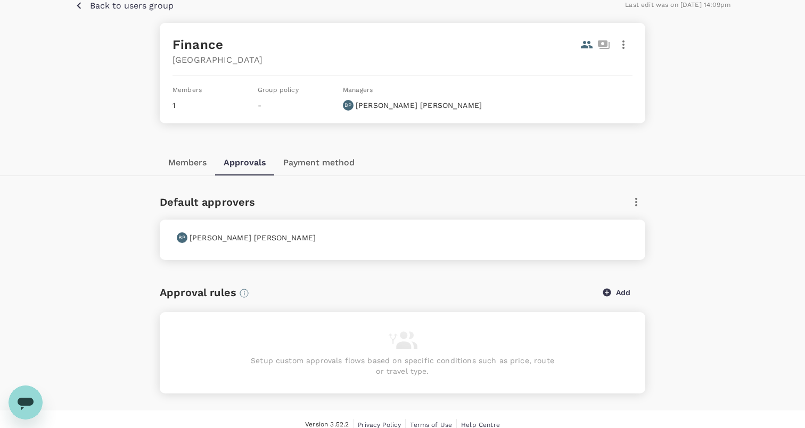
click at [630, 203] on icon "button" at bounding box center [636, 202] width 13 height 13
click at [698, 209] on div at bounding box center [402, 214] width 805 height 428
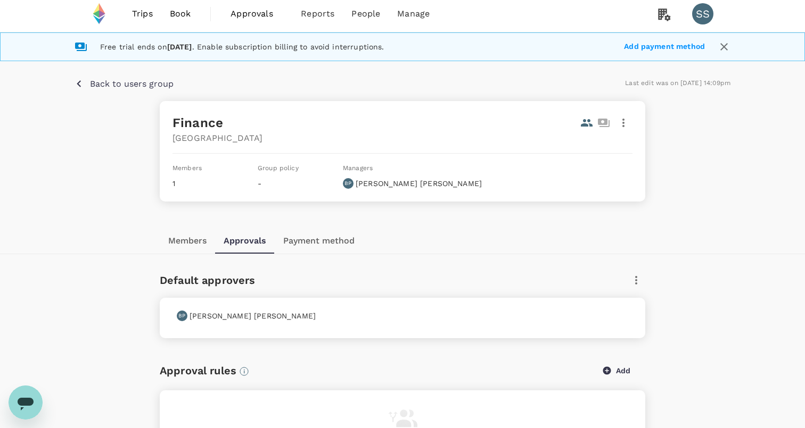
scroll to position [0, 0]
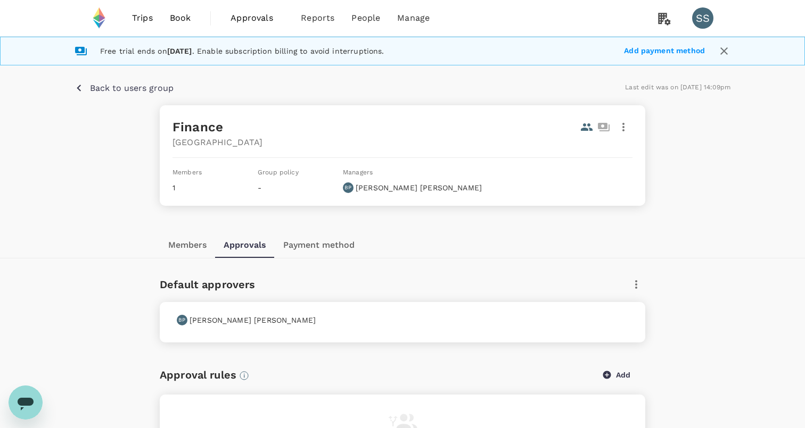
click at [148, 82] on p "Back to users group" at bounding box center [132, 88] width 84 height 13
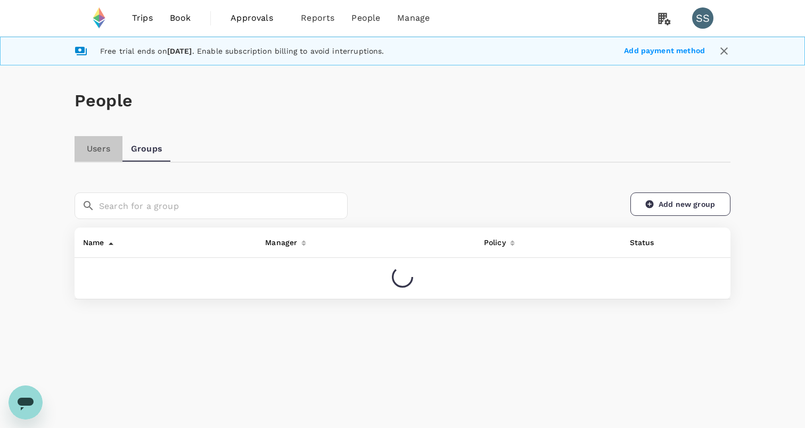
click at [95, 148] on link "Users" at bounding box center [99, 149] width 48 height 26
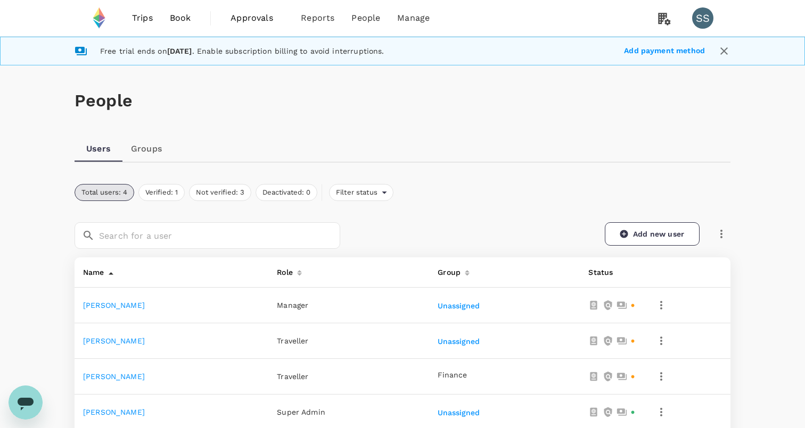
scroll to position [126, 0]
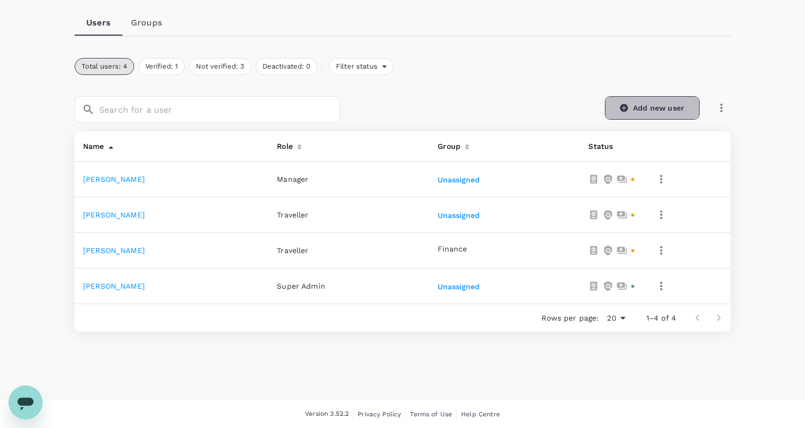
click at [627, 105] on icon at bounding box center [624, 108] width 10 height 10
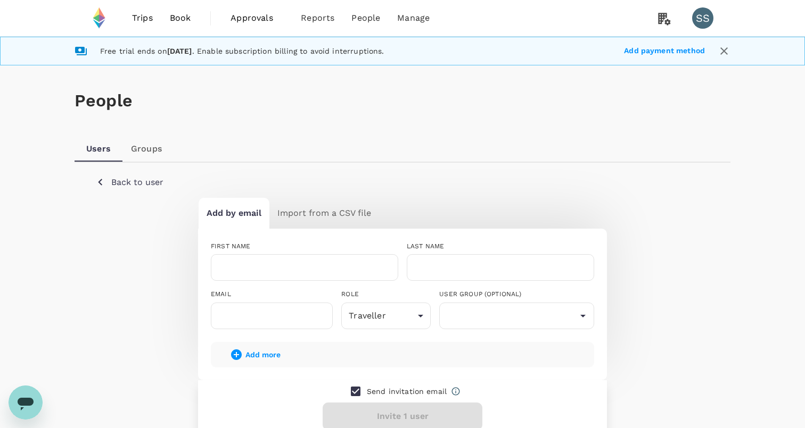
scroll to position [113, 0]
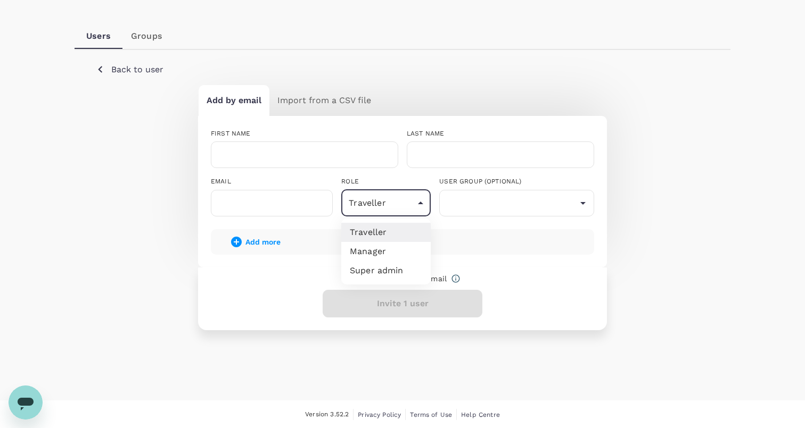
click at [384, 201] on body "Trips Book Approvals 0 Reports People Manage SS Free trial ends on 30 September…" at bounding box center [402, 158] width 805 height 542
click at [129, 72] on div at bounding box center [402, 214] width 805 height 428
click at [124, 72] on p "Back to user" at bounding box center [137, 69] width 52 height 13
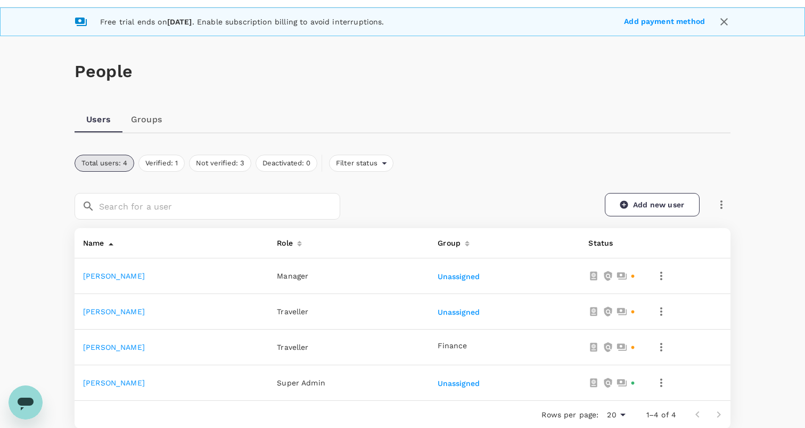
scroll to position [113, 0]
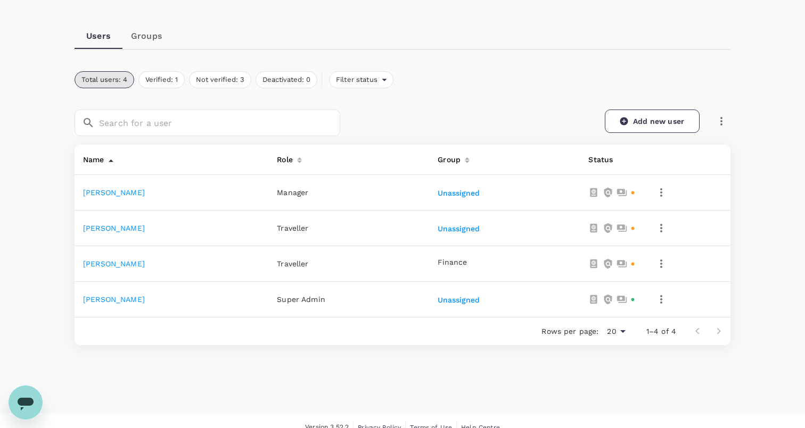
click at [145, 31] on link "Groups" at bounding box center [146, 36] width 48 height 26
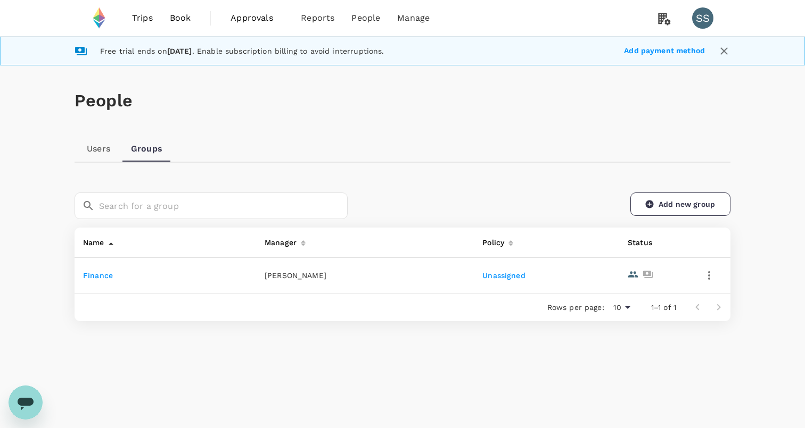
click at [506, 277] on link "Unassigned" at bounding box center [503, 275] width 43 height 9
click at [710, 277] on icon "button" at bounding box center [708, 275] width 13 height 13
click at [658, 305] on span "Edit" at bounding box center [672, 304] width 77 height 13
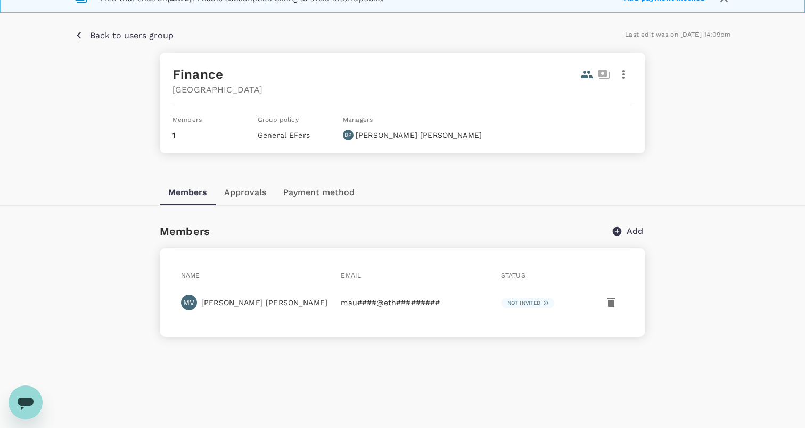
scroll to position [82, 0]
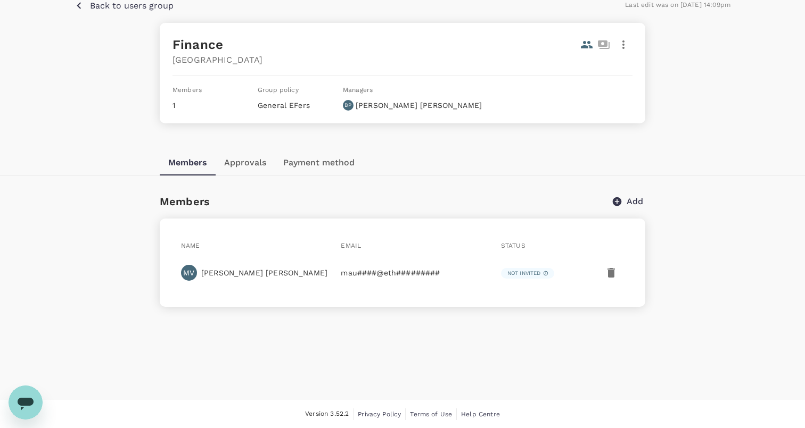
click at [246, 167] on button "Approvals" at bounding box center [245, 163] width 59 height 26
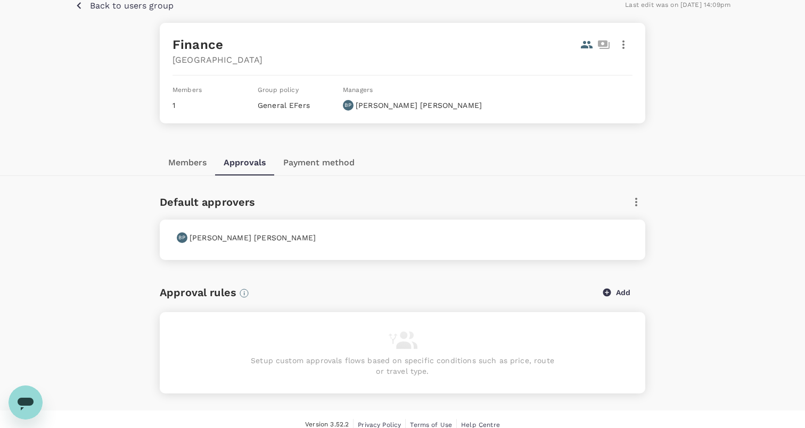
click at [604, 291] on icon "button" at bounding box center [607, 292] width 8 height 8
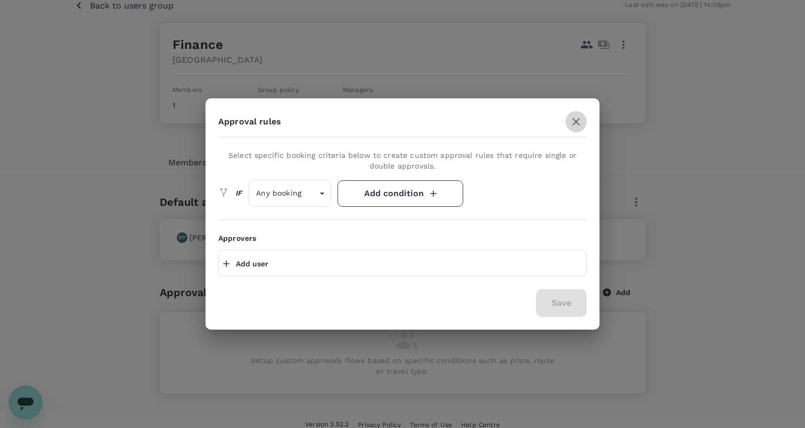
click at [580, 125] on icon "button" at bounding box center [575, 121] width 13 height 13
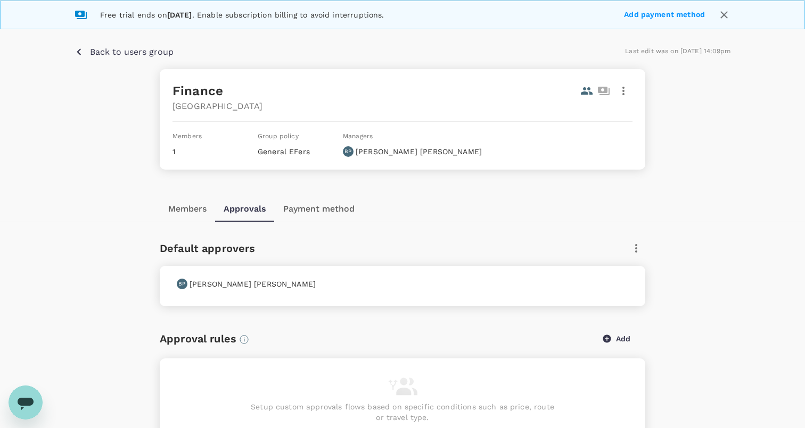
scroll to position [0, 0]
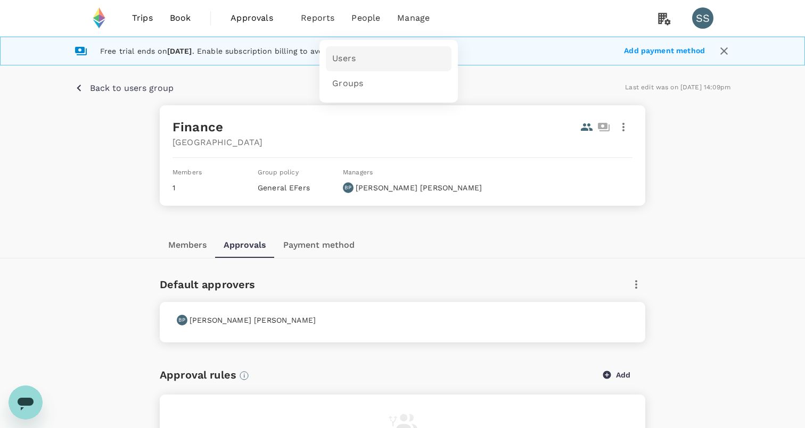
click at [351, 53] on span "Users" at bounding box center [343, 59] width 23 height 12
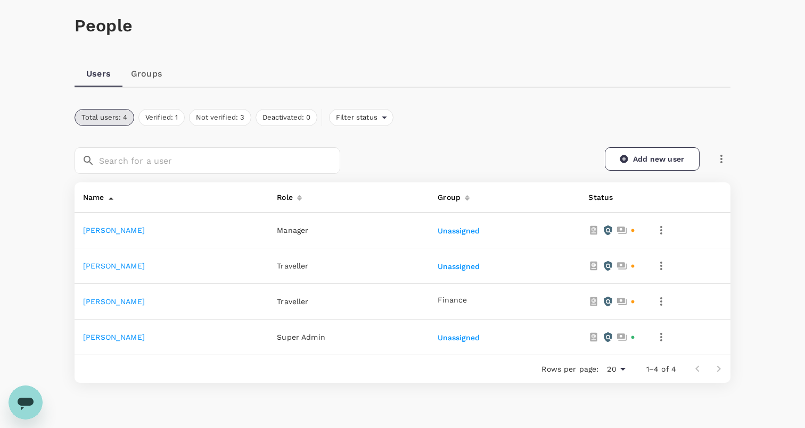
scroll to position [82, 0]
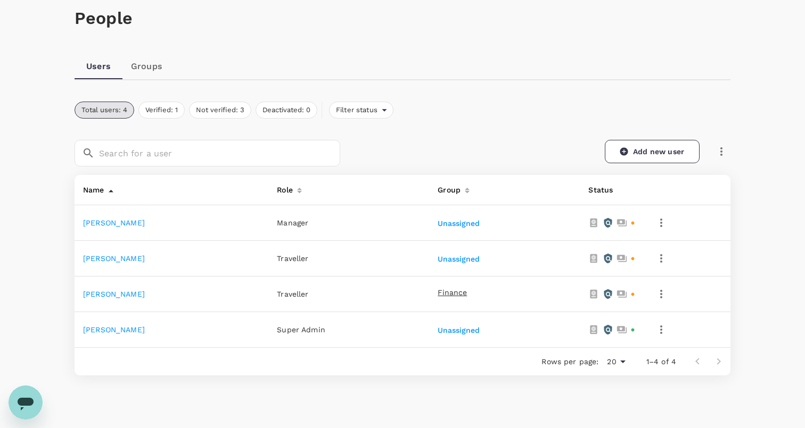
click at [467, 292] on span "Finance" at bounding box center [451, 293] width 29 height 9
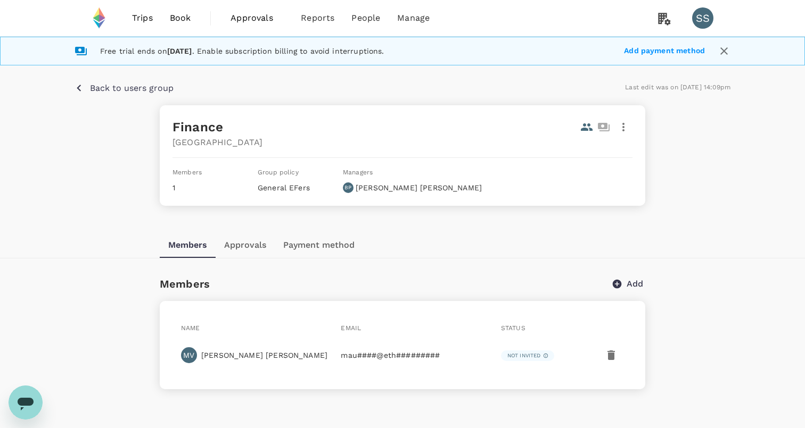
click at [315, 247] on button "Payment method" at bounding box center [319, 246] width 88 height 26
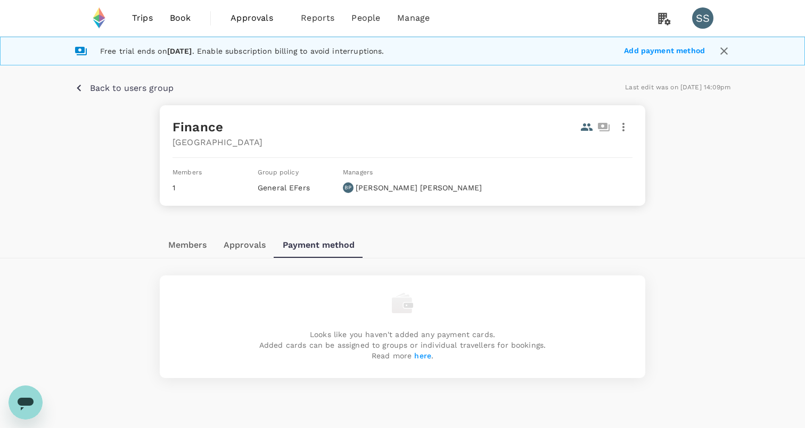
click at [249, 243] on button "Approvals" at bounding box center [244, 246] width 59 height 26
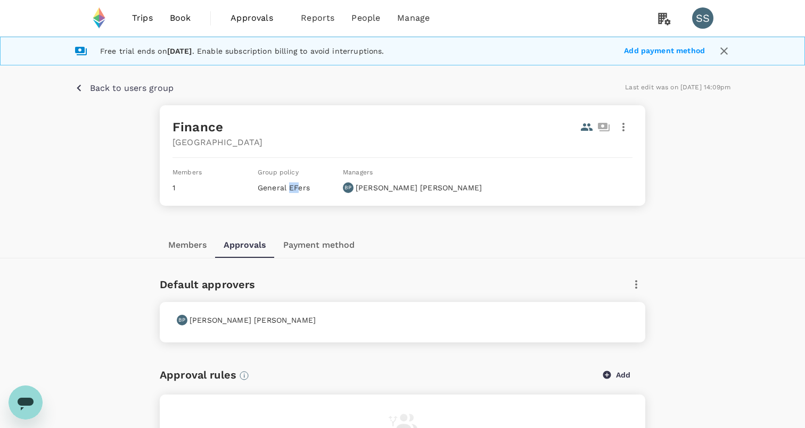
drag, startPoint x: 296, startPoint y: 192, endPoint x: 288, endPoint y: 192, distance: 8.0
click at [288, 192] on p "General EFers" at bounding box center [296, 188] width 77 height 11
drag, startPoint x: 298, startPoint y: 192, endPoint x: 257, endPoint y: 191, distance: 41.5
click at [257, 191] on div "Members 1 Group policy General EFers Managers BP Bogdan Popa" at bounding box center [402, 180] width 460 height 27
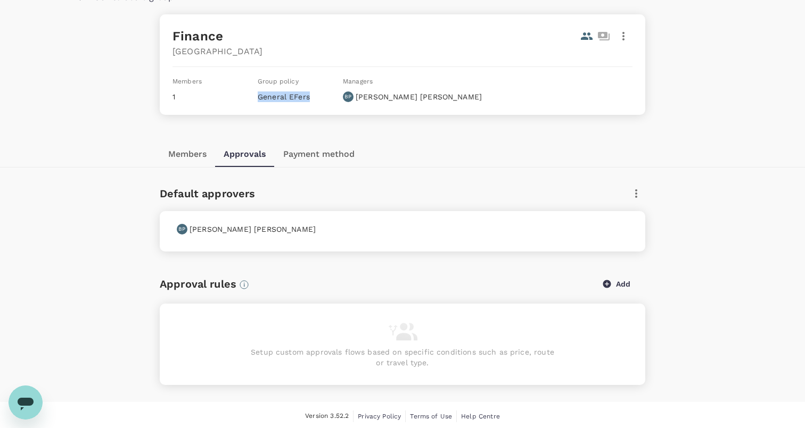
scroll to position [93, 0]
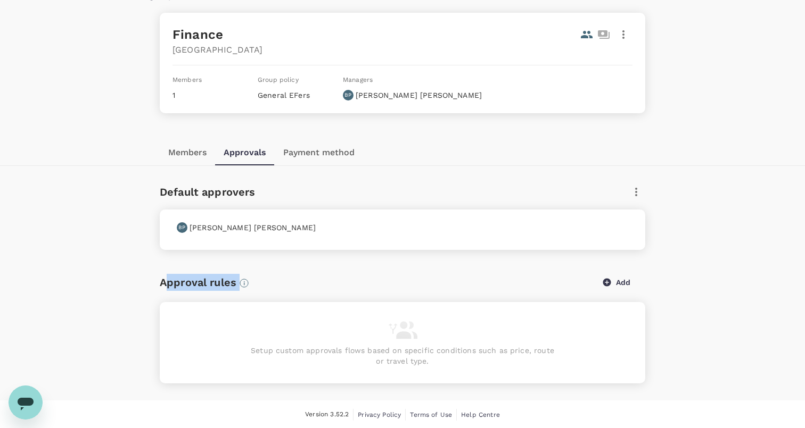
drag, startPoint x: 163, startPoint y: 279, endPoint x: 452, endPoint y: 328, distance: 293.0
click at [453, 327] on div "Approval rules Add Setup custom approvals flows based on specific conditions su…" at bounding box center [402, 327] width 485 height 112
click at [617, 37] on icon "button" at bounding box center [623, 34] width 13 height 13
click at [609, 57] on span "Edit" at bounding box center [611, 63] width 28 height 13
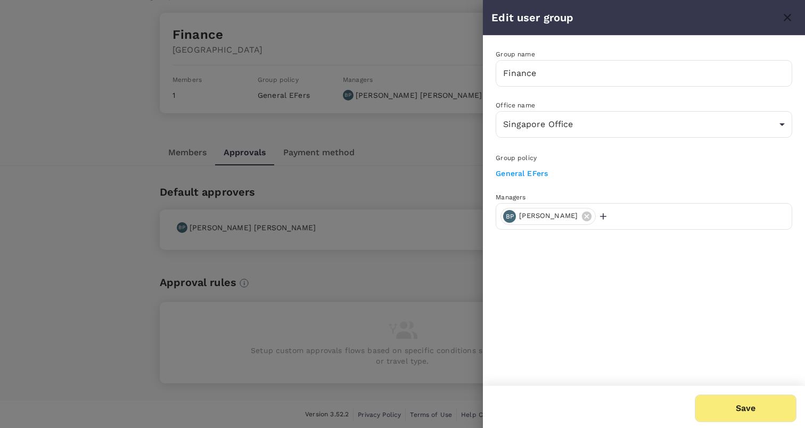
click at [432, 160] on div at bounding box center [402, 214] width 805 height 428
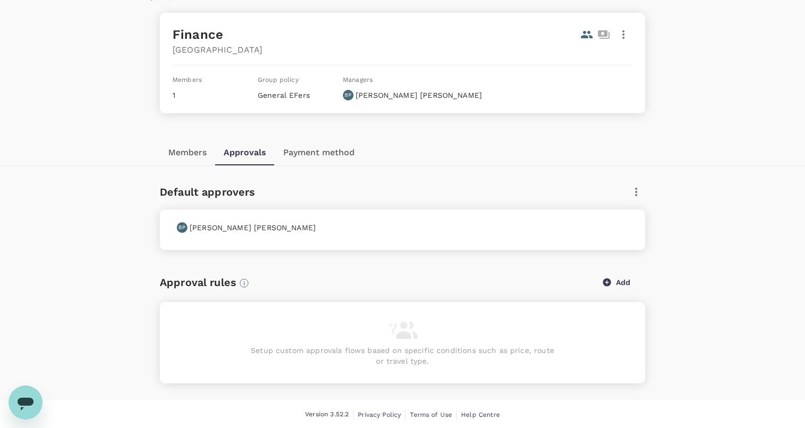
scroll to position [0, 0]
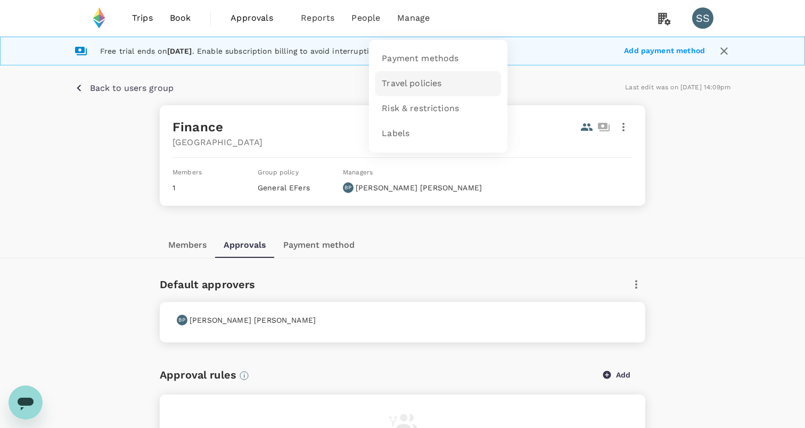
click at [411, 84] on span "Travel policies" at bounding box center [412, 84] width 60 height 12
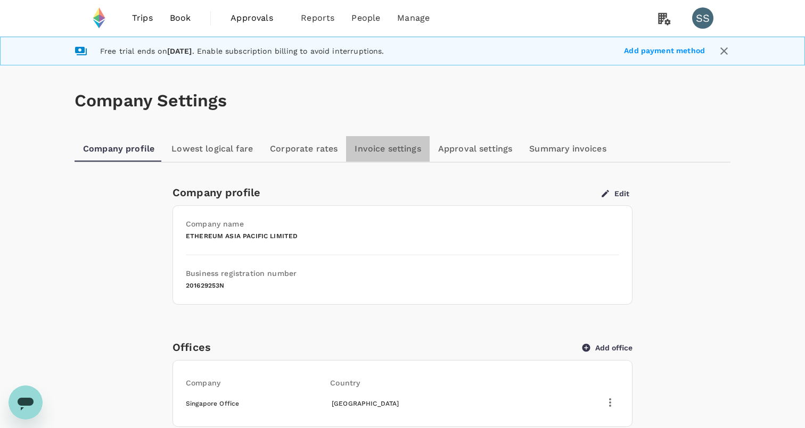
click at [392, 158] on link "Invoice settings" at bounding box center [387, 149] width 83 height 26
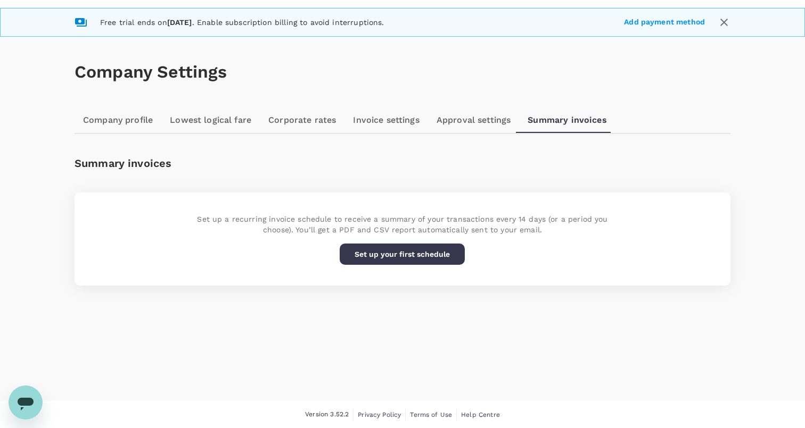
scroll to position [29, 0]
click at [441, 250] on button "Set up your first schedule" at bounding box center [402, 253] width 125 height 21
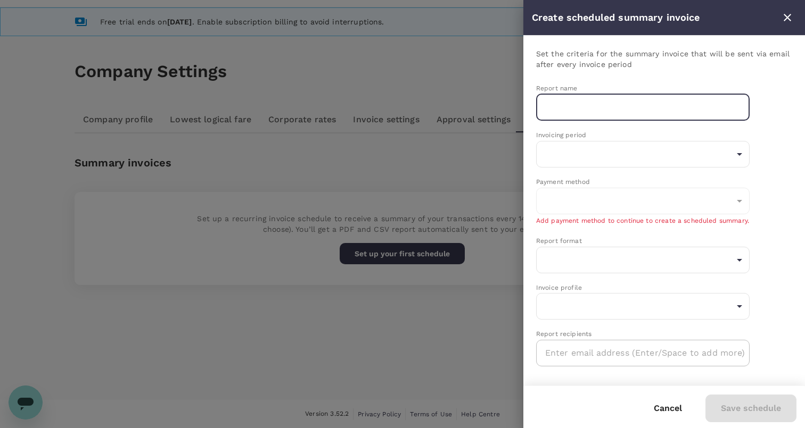
click at [581, 112] on input "text" at bounding box center [642, 107] width 213 height 27
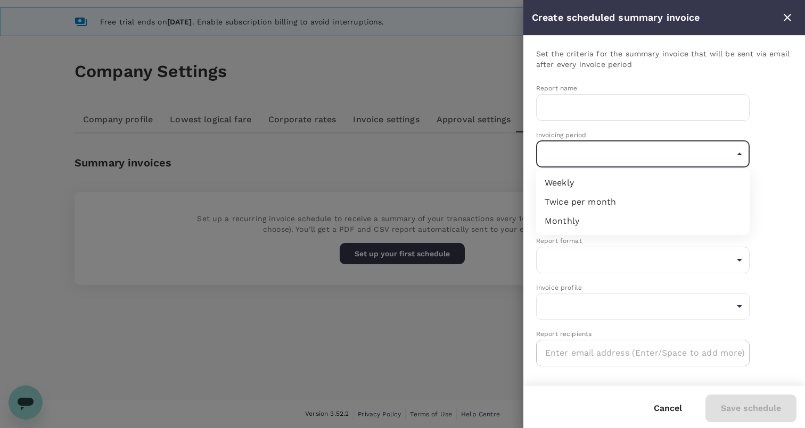
click at [582, 146] on body "Trips Book Approvals 0 Reports People Manage SS Free trial ends on [DATE] . Ena…" at bounding box center [402, 200] width 805 height 458
click at [583, 216] on li "Monthly" at bounding box center [642, 221] width 213 height 19
type input "monthly"
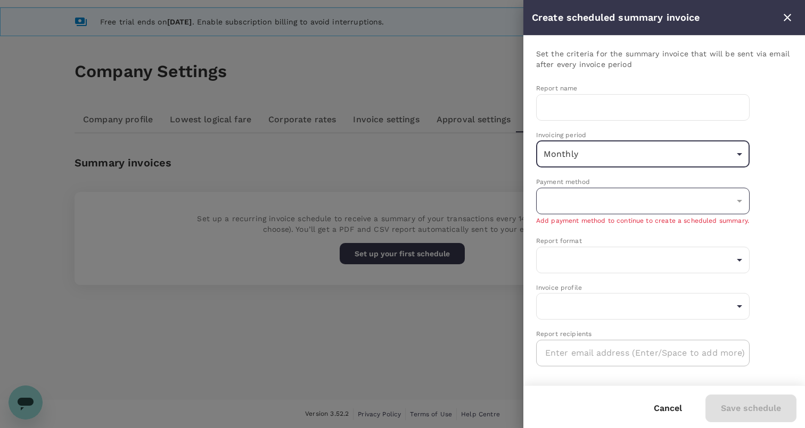
click at [595, 204] on div "​" at bounding box center [642, 201] width 213 height 27
click at [642, 200] on div "​" at bounding box center [642, 201] width 213 height 27
click at [724, 203] on div "​" at bounding box center [642, 201] width 213 height 27
click at [732, 196] on div "​" at bounding box center [642, 201] width 213 height 27
click at [733, 196] on div "​" at bounding box center [642, 201] width 213 height 27
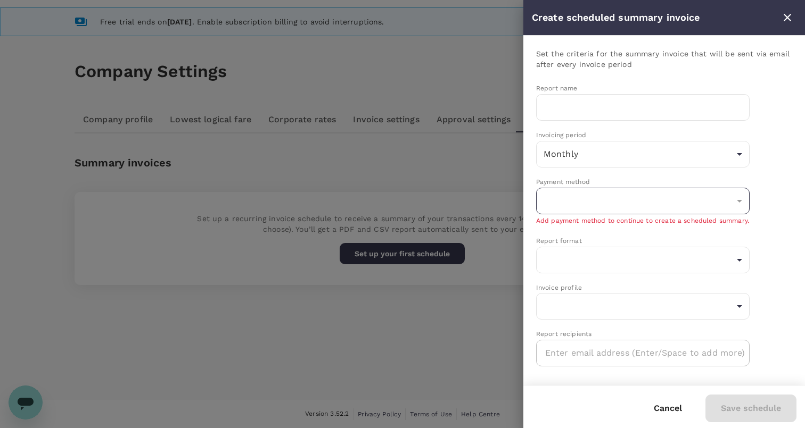
click at [733, 196] on div "​" at bounding box center [642, 201] width 213 height 27
drag, startPoint x: 733, startPoint y: 196, endPoint x: 622, endPoint y: 202, distance: 110.8
click at [729, 197] on div "​" at bounding box center [642, 201] width 213 height 27
click at [622, 202] on div "​" at bounding box center [642, 201] width 213 height 27
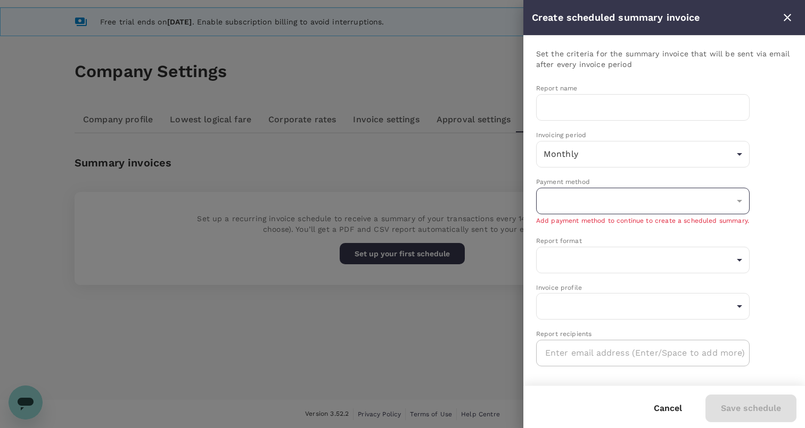
click at [622, 202] on div "​" at bounding box center [642, 201] width 213 height 27
click at [623, 202] on div "​" at bounding box center [642, 201] width 213 height 27
drag, startPoint x: 627, startPoint y: 201, endPoint x: 779, endPoint y: 4, distance: 248.6
click at [654, 168] on div "Set the criteria for the summary invoice that will be sent via email after ever…" at bounding box center [664, 207] width 256 height 318
click at [784, 20] on icon "close" at bounding box center [786, 17] width 7 height 7
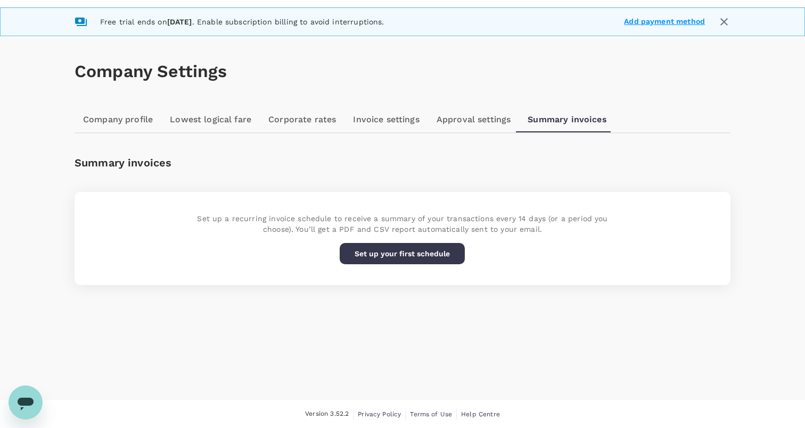
click at [702, 21] on link "Add payment method" at bounding box center [664, 22] width 81 height 9
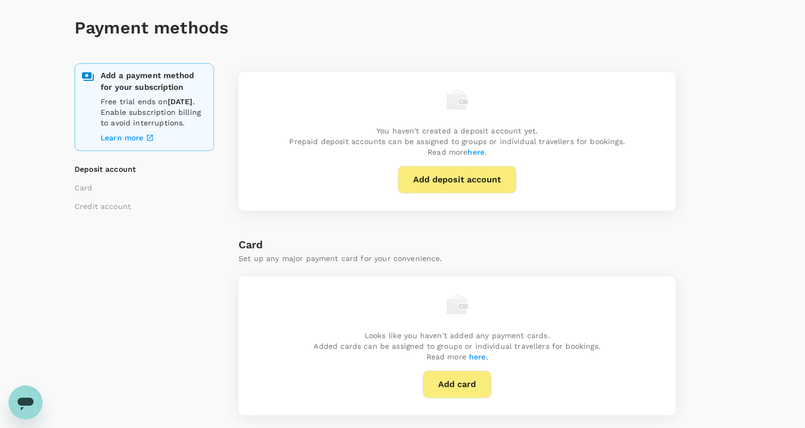
scroll to position [42, 0]
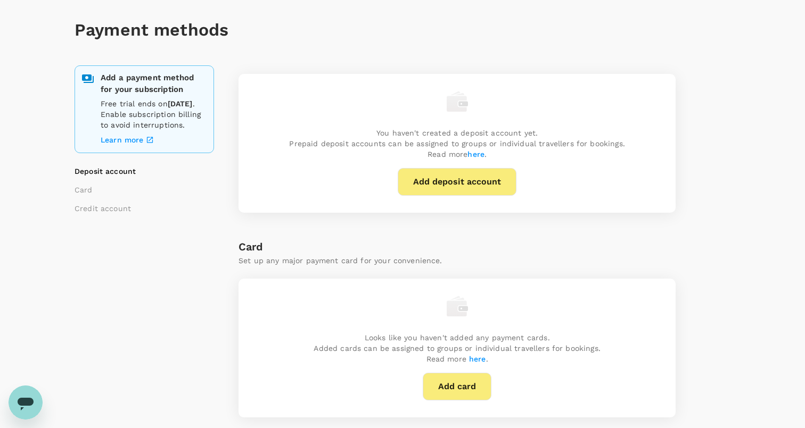
click at [468, 176] on button "Add deposit account" at bounding box center [457, 182] width 119 height 28
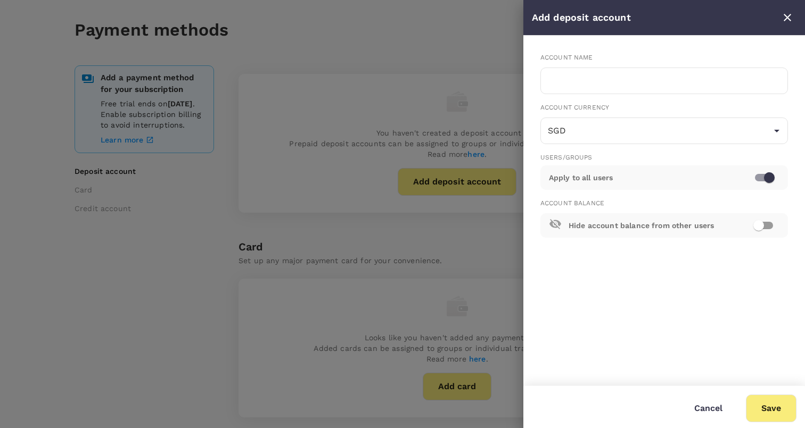
click at [512, 81] on div at bounding box center [402, 214] width 805 height 428
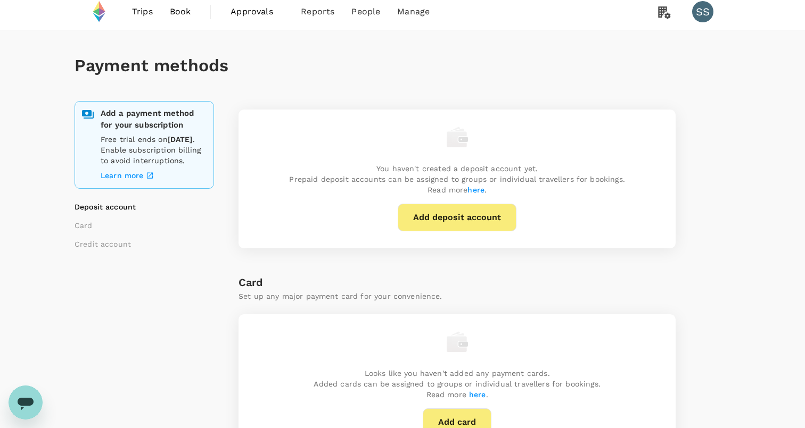
scroll to position [0, 0]
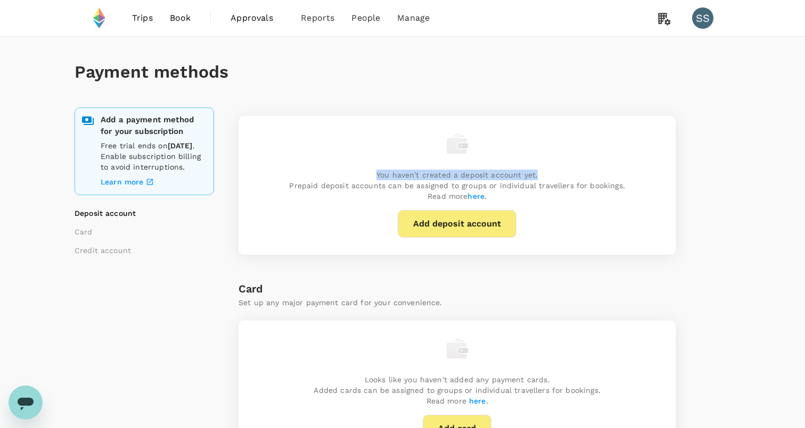
drag, startPoint x: 376, startPoint y: 176, endPoint x: 540, endPoint y: 173, distance: 163.9
click at [540, 173] on p "You haven't created a deposit account yet. Prepaid deposit accounts can be assi…" at bounding box center [456, 186] width 335 height 32
click at [539, 172] on p "You haven't created a deposit account yet. Prepaid deposit accounts can be assi…" at bounding box center [456, 186] width 335 height 32
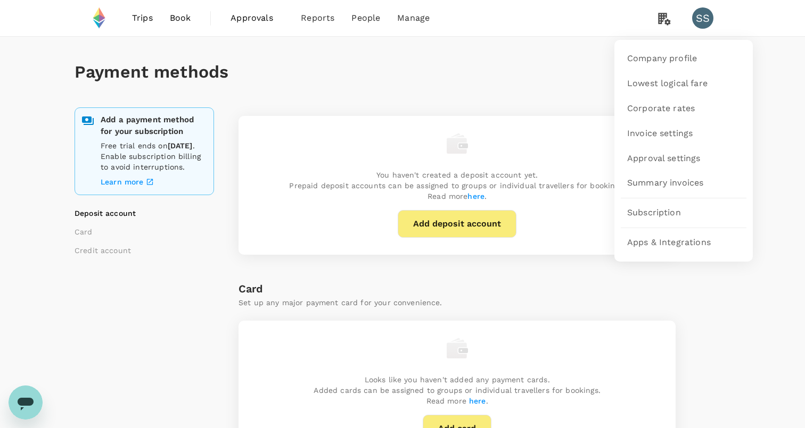
click at [659, 21] on icon at bounding box center [664, 19] width 12 height 12
click at [660, 56] on span "Company profile" at bounding box center [662, 59] width 70 height 12
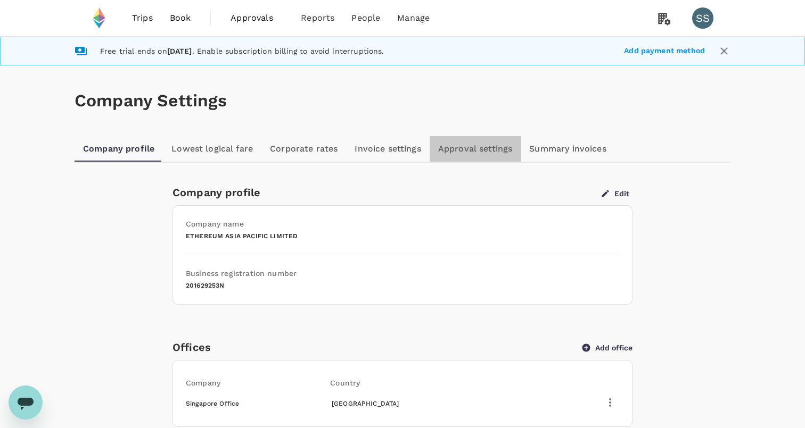
click at [497, 160] on link "Approval settings" at bounding box center [475, 149] width 92 height 26
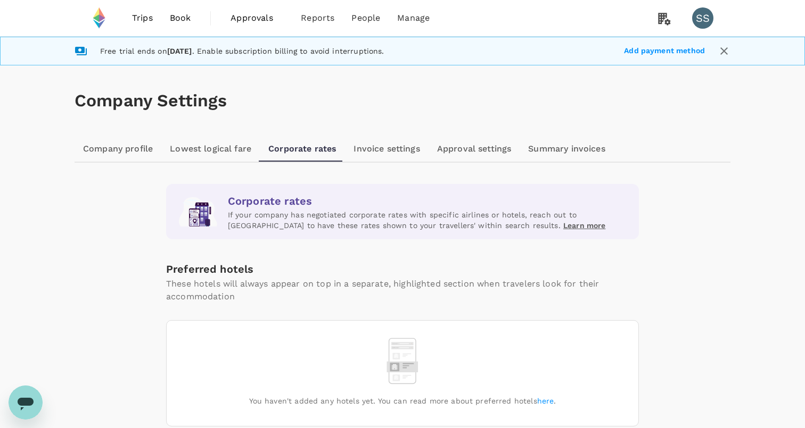
click at [232, 146] on link "Lowest logical fare" at bounding box center [210, 149] width 98 height 26
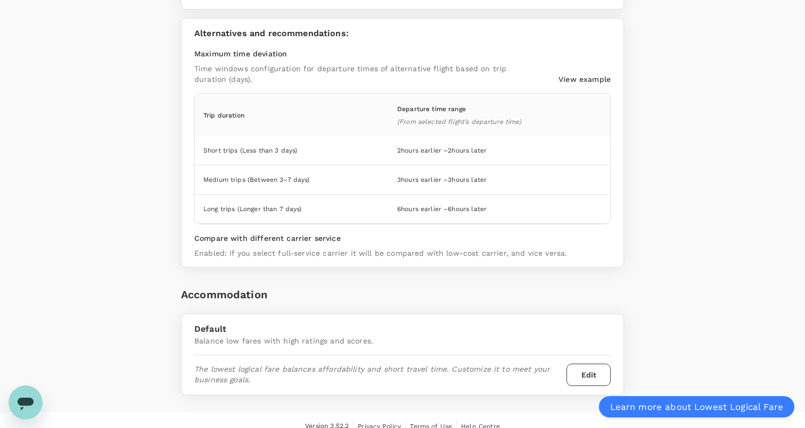
scroll to position [404, 0]
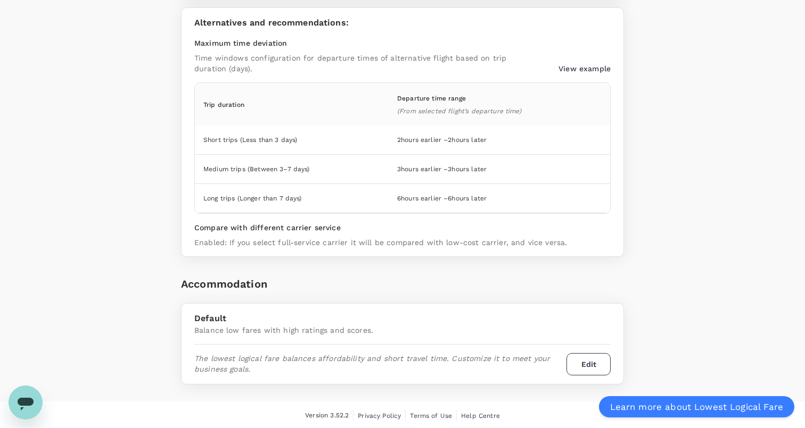
click at [586, 359] on button "Edit" at bounding box center [588, 364] width 44 height 22
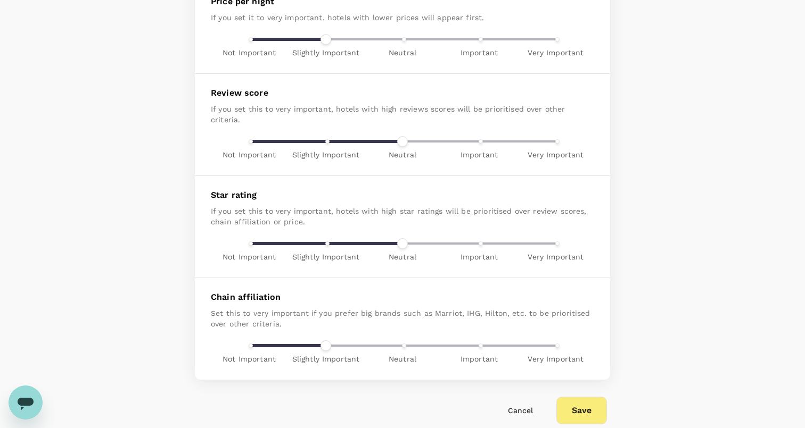
scroll to position [222, 0]
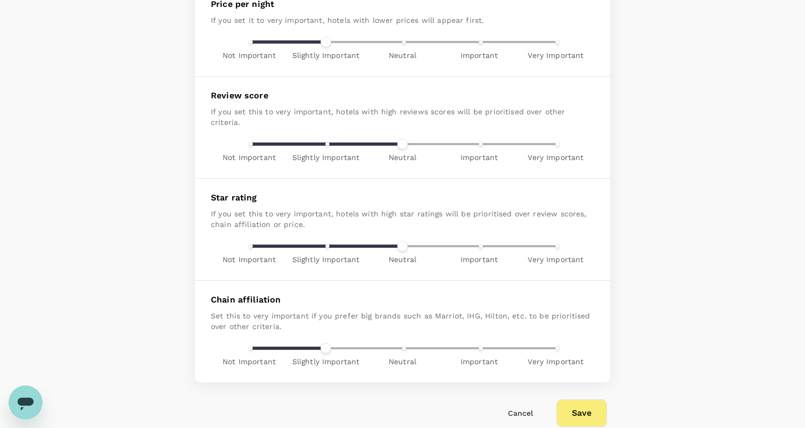
click at [580, 402] on button "Save" at bounding box center [581, 414] width 51 height 28
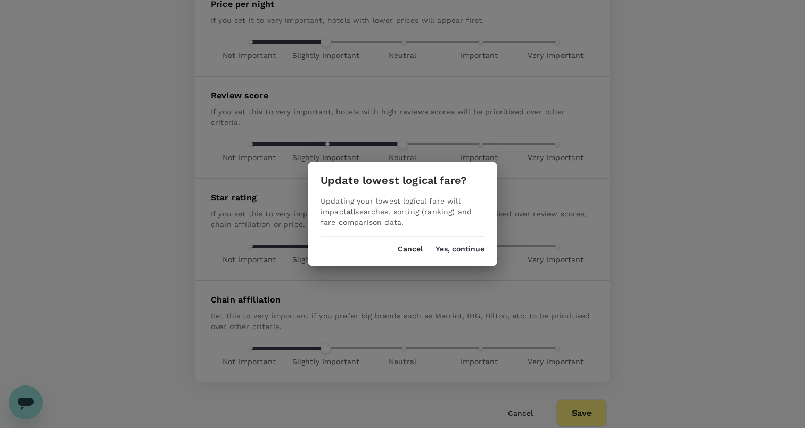
click at [463, 253] on button "Yes, continue" at bounding box center [459, 249] width 49 height 9
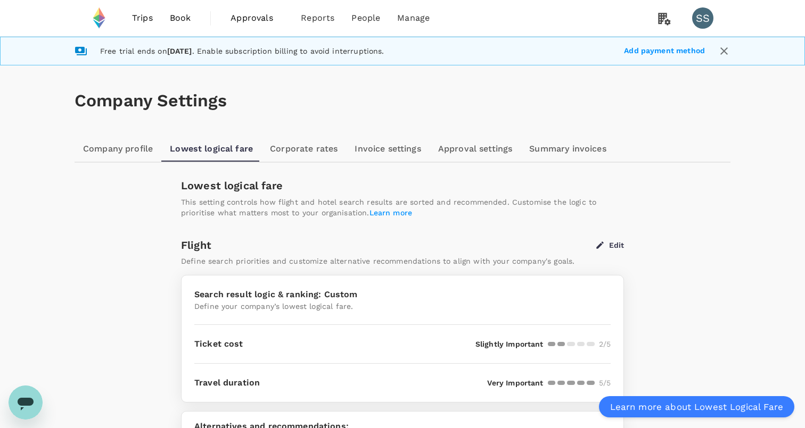
click at [149, 18] on span "Trips" at bounding box center [142, 18] width 21 height 13
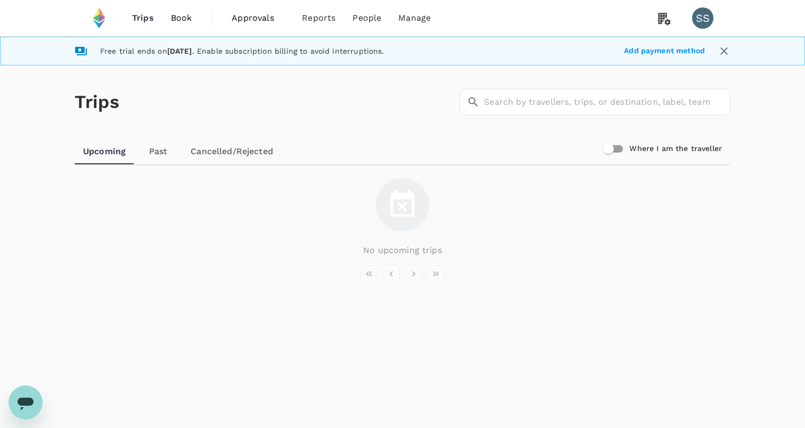
click at [178, 20] on span "Book" at bounding box center [181, 18] width 21 height 13
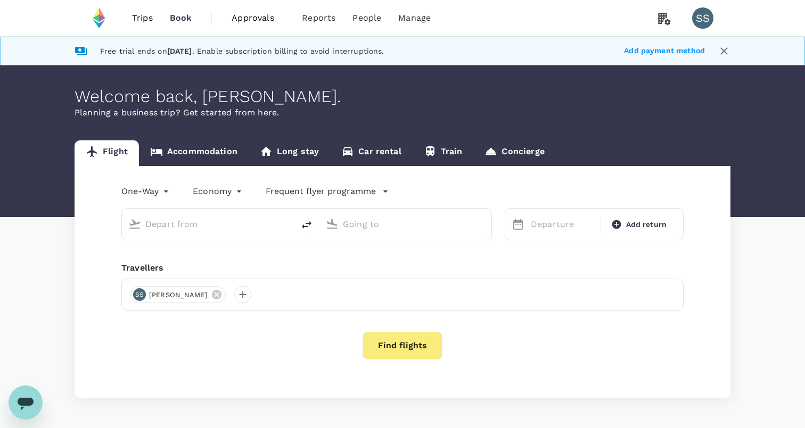
click at [184, 229] on input "text" at bounding box center [208, 224] width 126 height 16
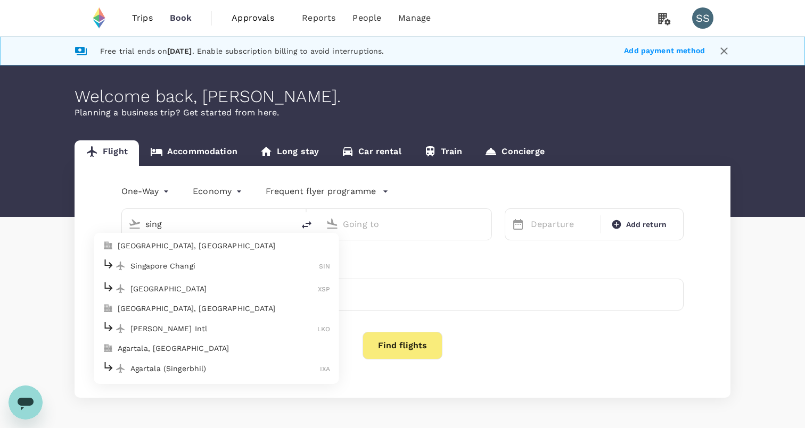
click at [189, 269] on p "Singapore Changi" at bounding box center [224, 266] width 189 height 11
type input "Singapore Changi (SIN)"
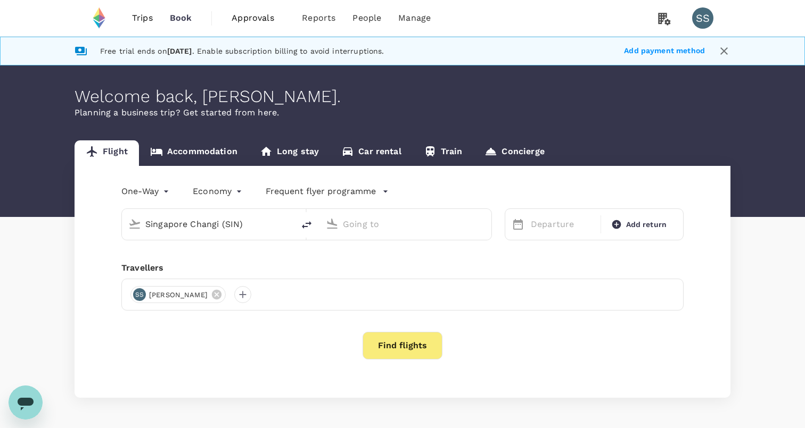
click at [382, 225] on input "text" at bounding box center [406, 224] width 126 height 16
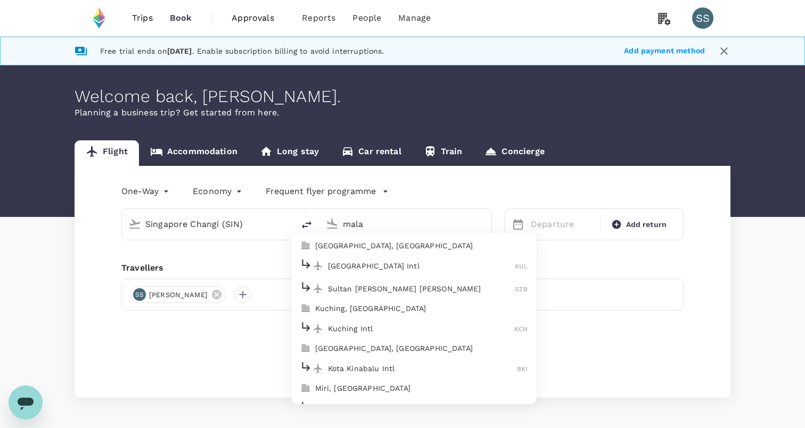
click at [391, 248] on p "[GEOGRAPHIC_DATA], [GEOGRAPHIC_DATA]" at bounding box center [421, 246] width 213 height 11
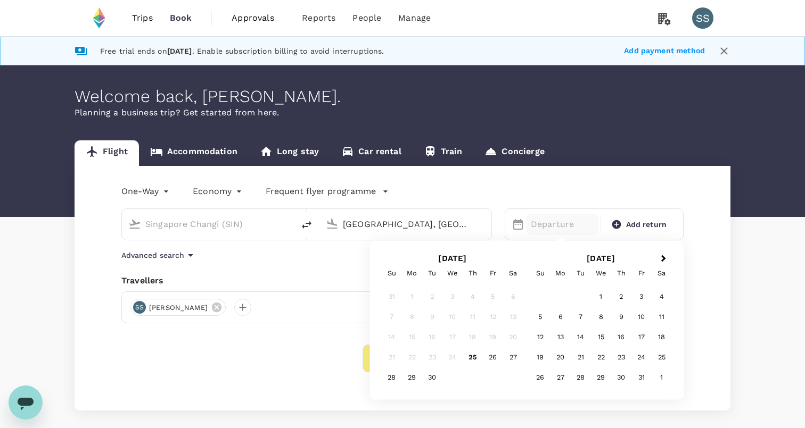
type input "[GEOGRAPHIC_DATA], [GEOGRAPHIC_DATA] (any)"
click at [596, 229] on div "Departure" at bounding box center [562, 224] width 72 height 21
click at [501, 357] on div "26" at bounding box center [493, 358] width 20 height 20
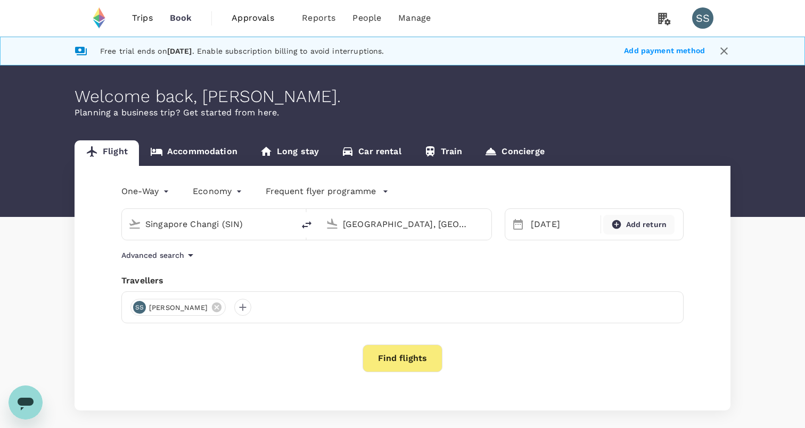
click at [628, 228] on span "Add return" at bounding box center [646, 224] width 41 height 11
type input "roundtrip"
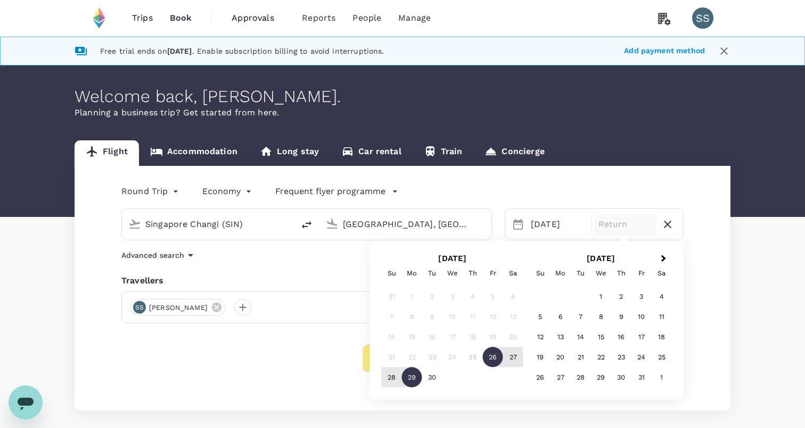
click at [404, 377] on div "29" at bounding box center [412, 378] width 20 height 20
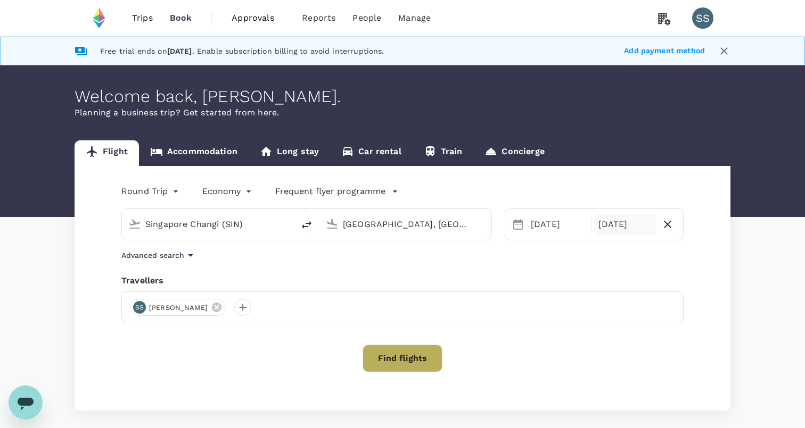
click at [399, 352] on button "Find flights" at bounding box center [402, 359] width 80 height 28
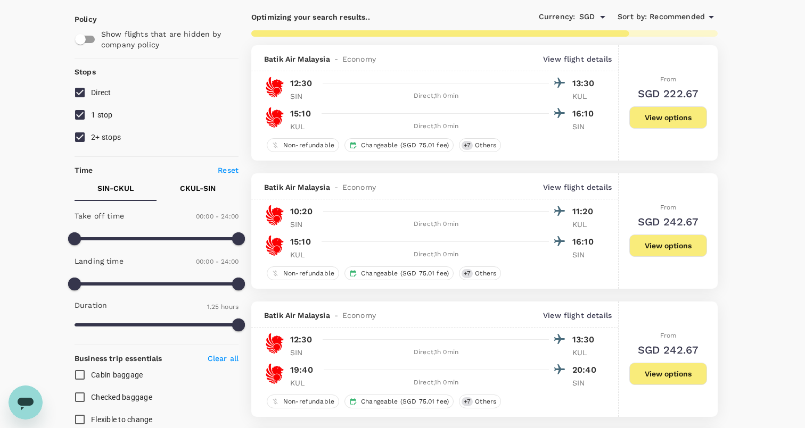
scroll to position [123, 0]
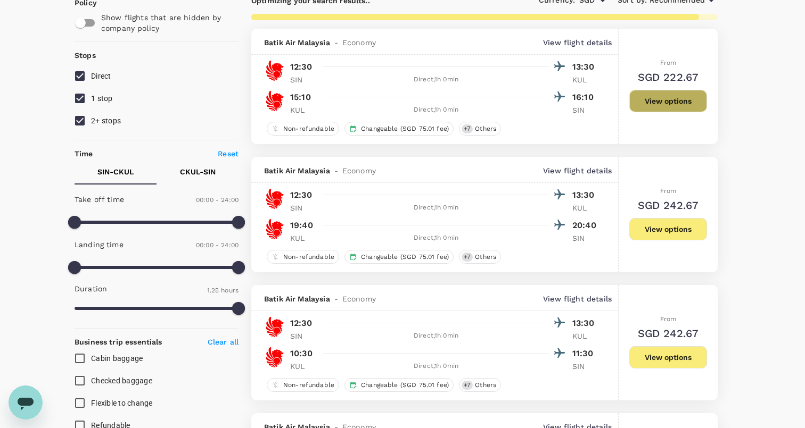
click at [655, 101] on button "View options" at bounding box center [668, 101] width 78 height 22
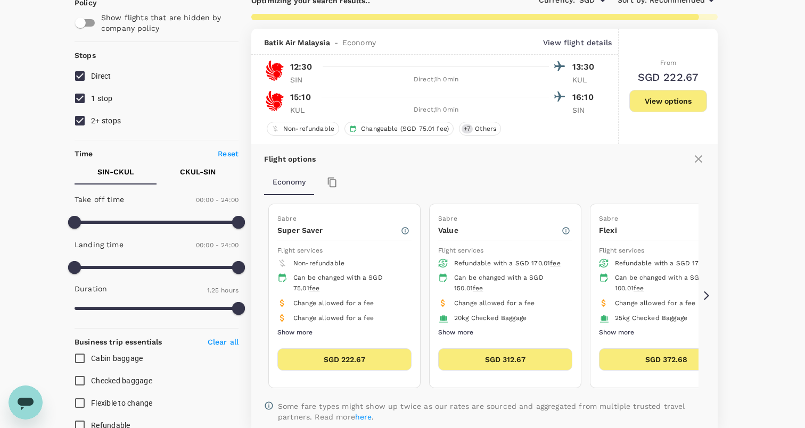
scroll to position [152, 0]
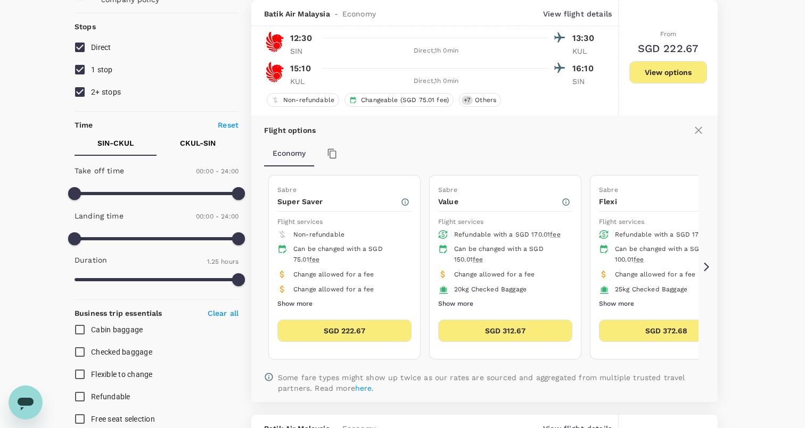
click at [707, 264] on icon at bounding box center [706, 267] width 11 height 11
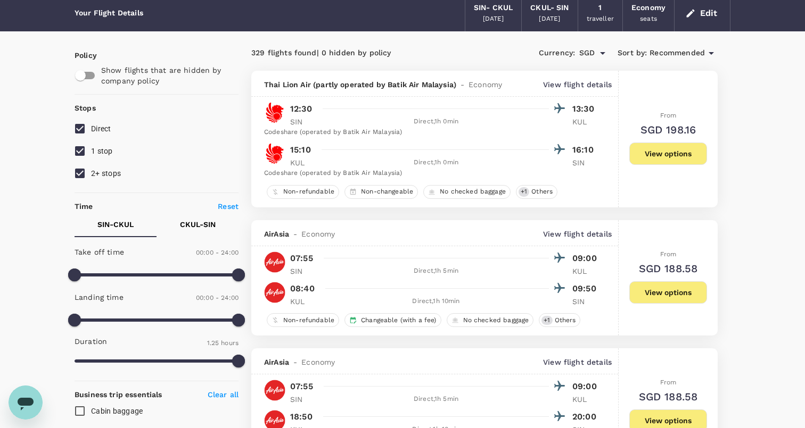
scroll to position [56, 0]
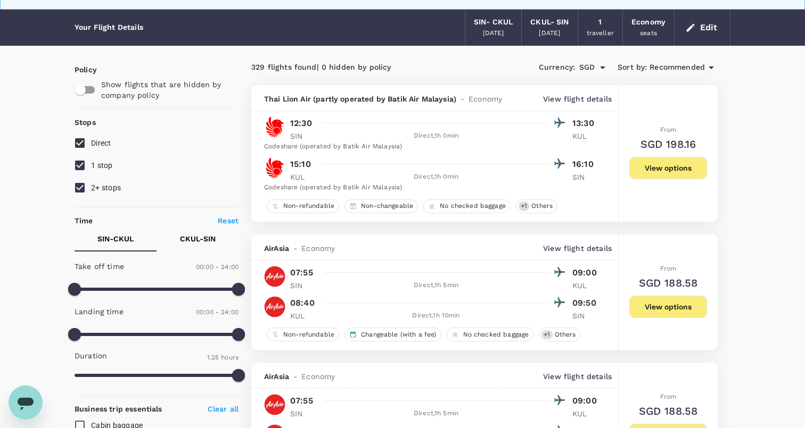
click at [640, 162] on button "View options" at bounding box center [668, 168] width 78 height 22
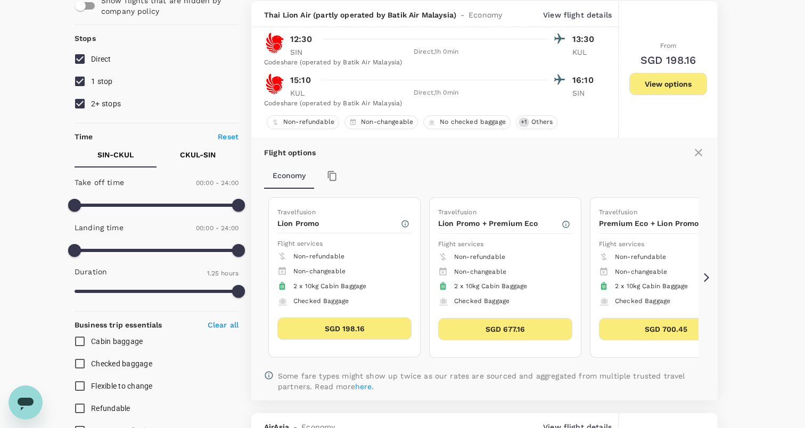
scroll to position [141, 0]
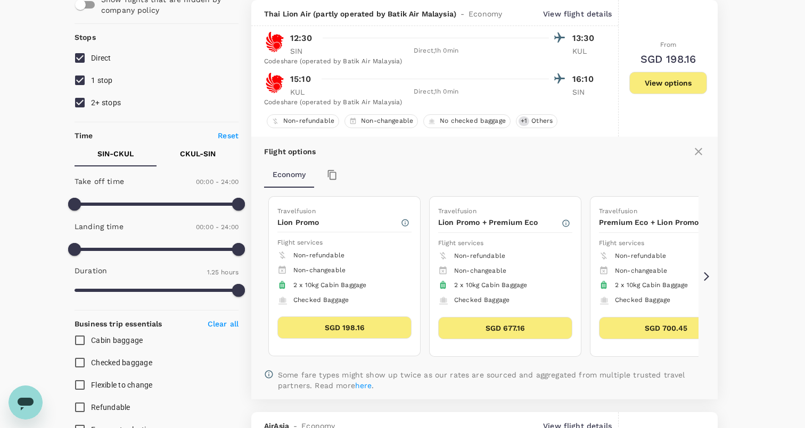
click at [708, 278] on icon at bounding box center [706, 276] width 11 height 11
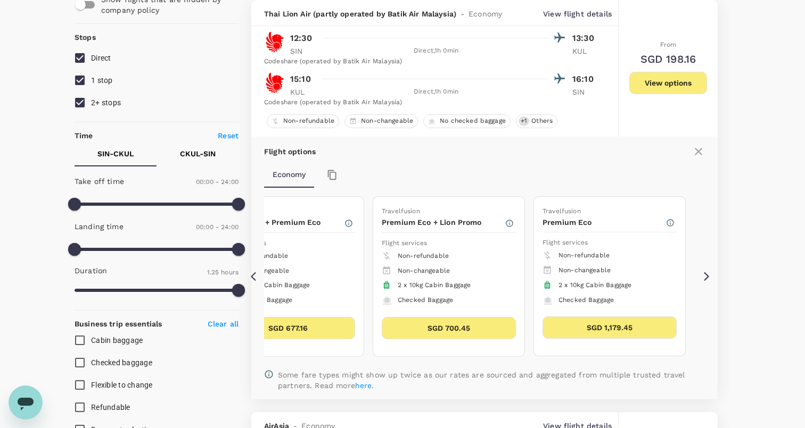
click at [707, 278] on icon at bounding box center [706, 276] width 11 height 11
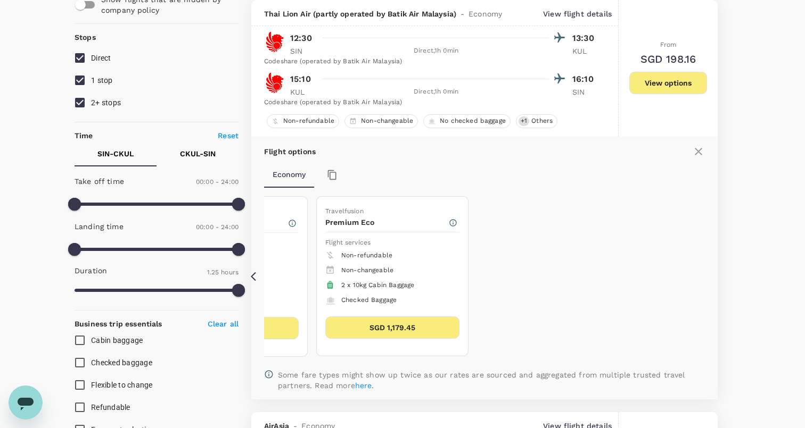
click at [700, 151] on icon at bounding box center [698, 151] width 13 height 13
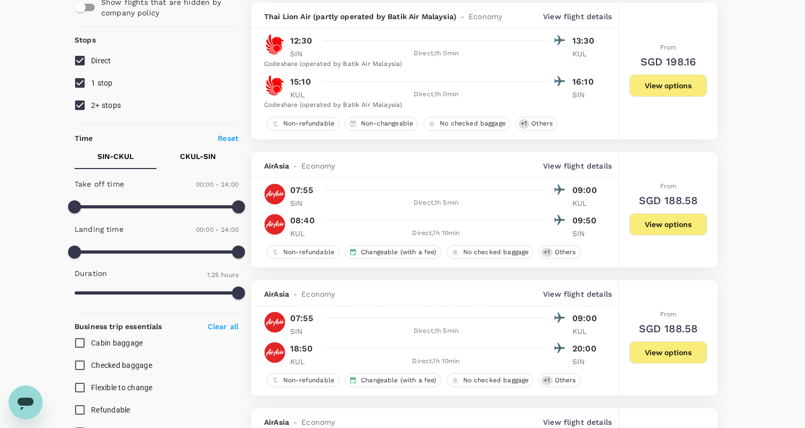
scroll to position [139, 0]
click at [672, 222] on button "View options" at bounding box center [668, 224] width 78 height 22
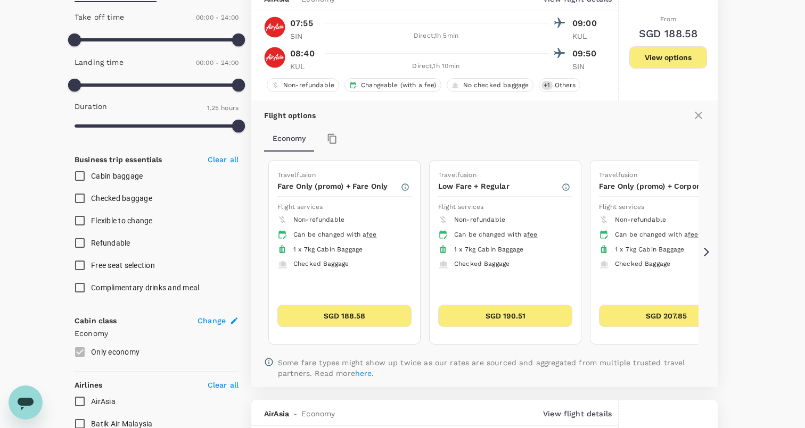
scroll to position [309, 0]
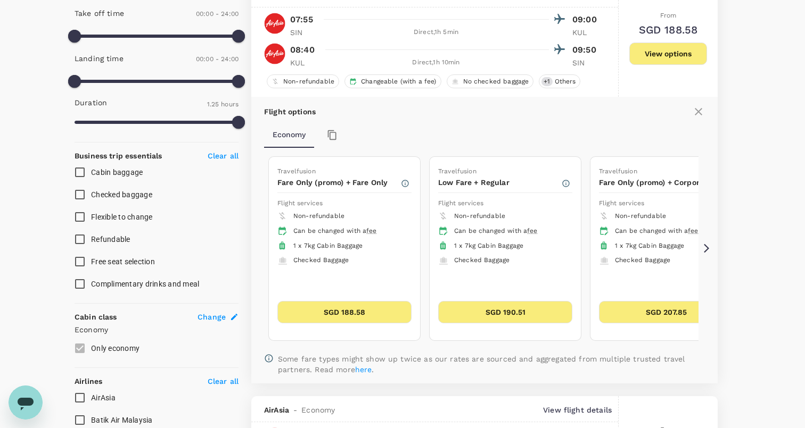
click at [700, 114] on icon at bounding box center [697, 111] width 7 height 7
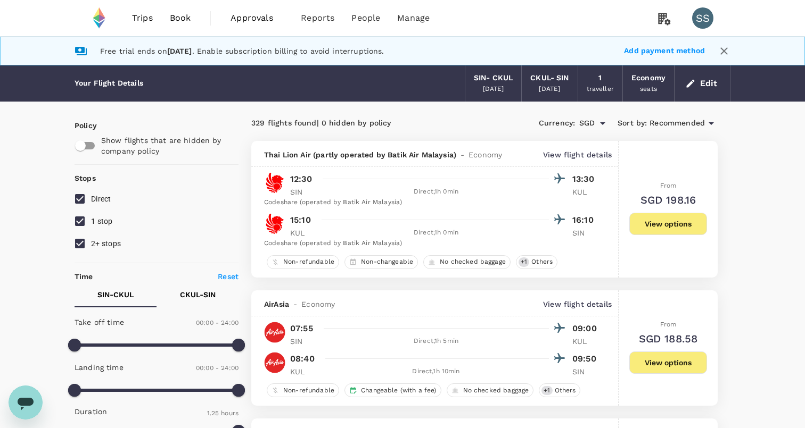
scroll to position [1, 0]
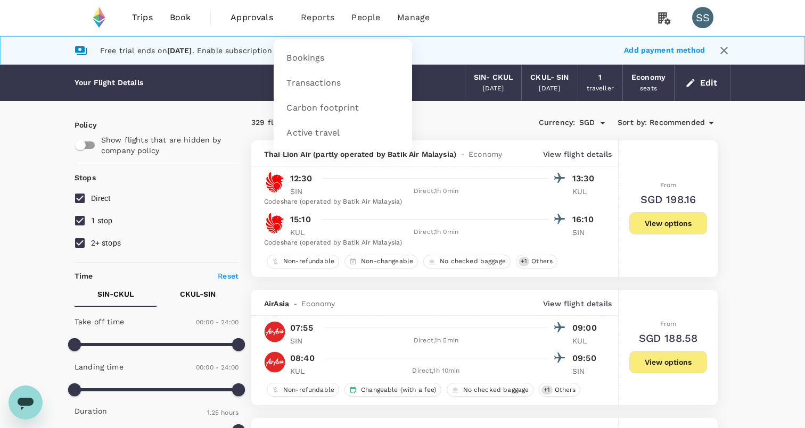
click at [334, 18] on li "Reports" at bounding box center [317, 17] width 51 height 36
drag, startPoint x: 326, startPoint y: 18, endPoint x: 326, endPoint y: 24, distance: 6.4
click at [326, 18] on span "Reports" at bounding box center [318, 17] width 34 height 13
click at [312, 130] on span "Active travel" at bounding box center [312, 133] width 53 height 12
